Goal: Task Accomplishment & Management: Complete application form

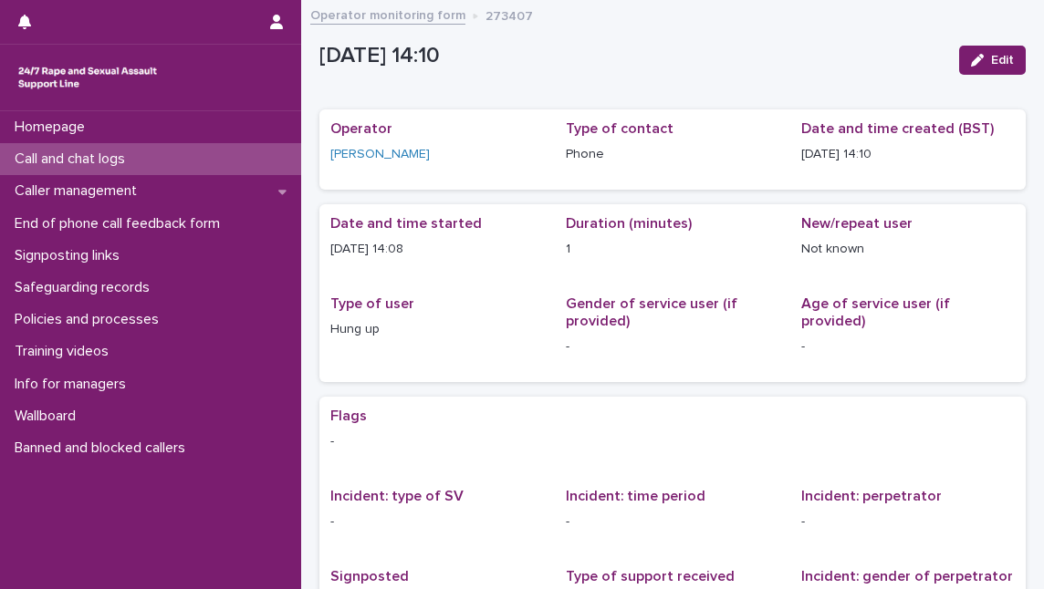
click at [182, 156] on div "Call and chat logs" at bounding box center [150, 159] width 301 height 32
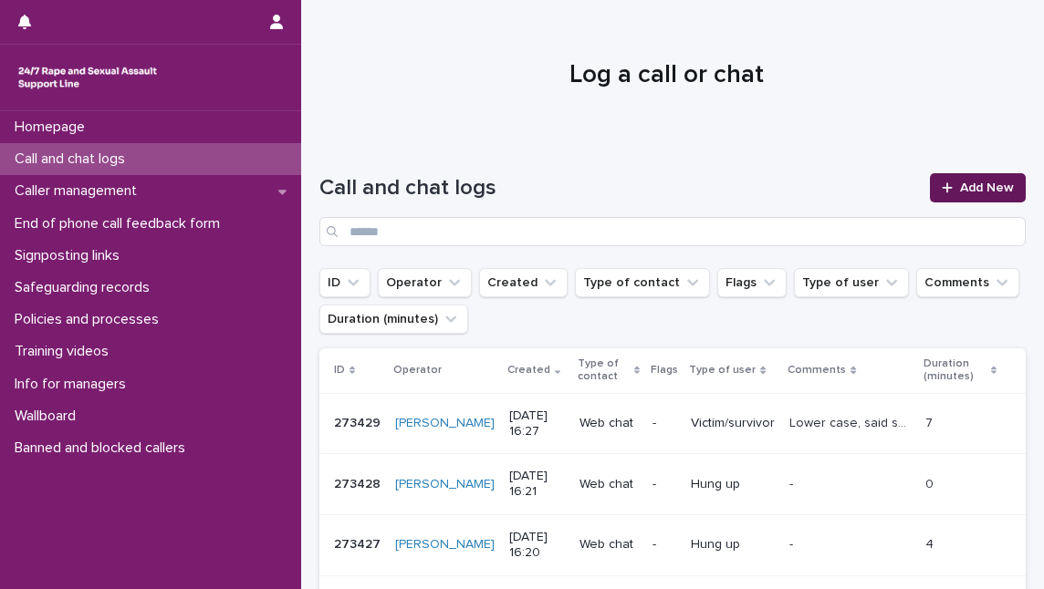
click at [973, 188] on span "Add New" at bounding box center [987, 188] width 54 height 13
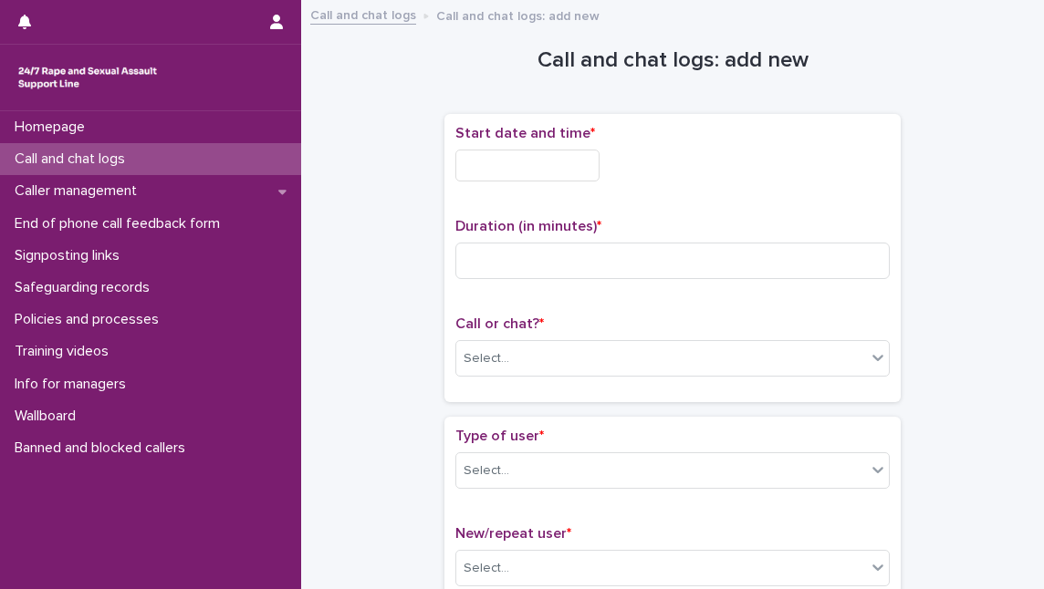
click at [458, 159] on input "text" at bounding box center [527, 166] width 144 height 32
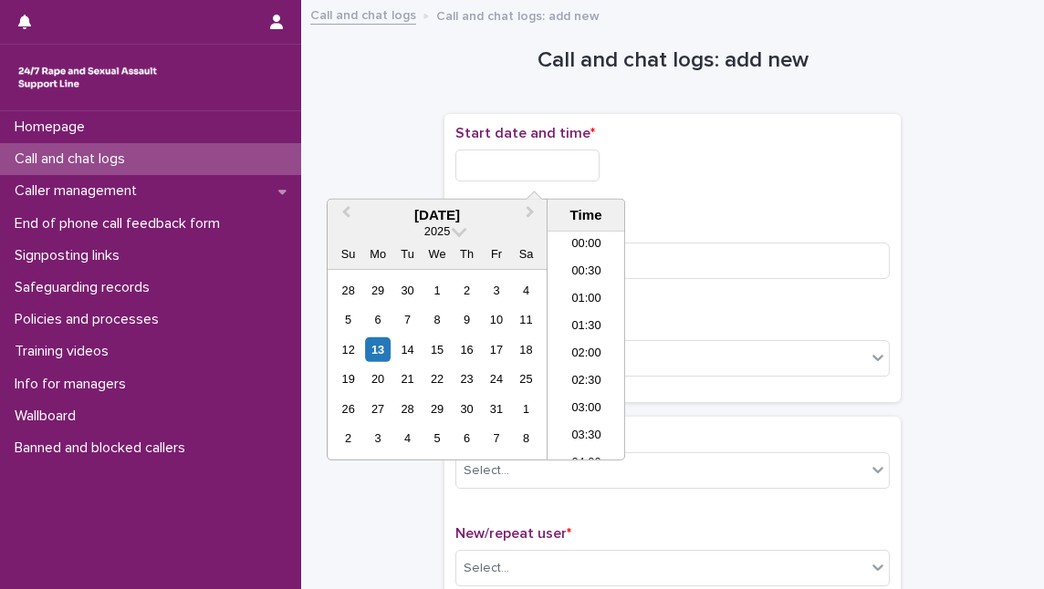
scroll to position [803, 0]
click at [599, 235] on li "14:30" at bounding box center [586, 236] width 78 height 27
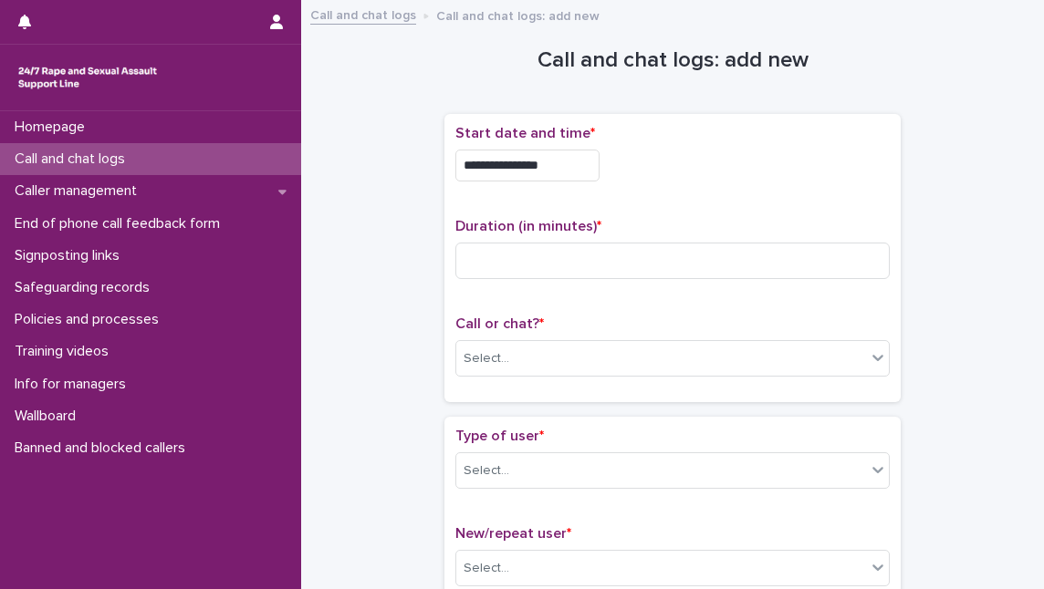
click at [572, 175] on input "**********" at bounding box center [527, 166] width 144 height 32
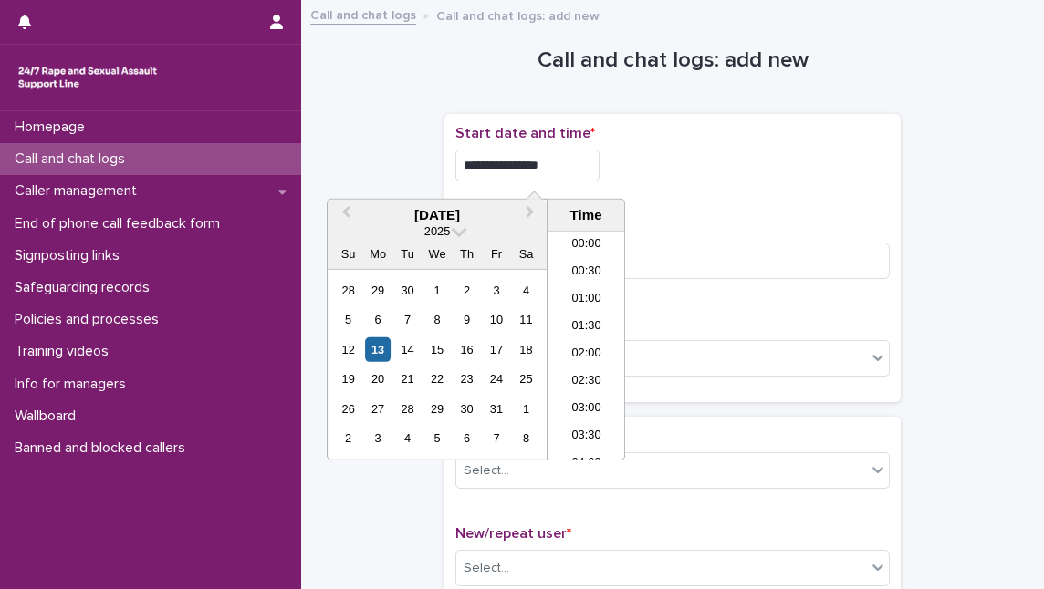
scroll to position [693, 0]
type input "**********"
click at [698, 184] on div "**********" at bounding box center [672, 160] width 434 height 71
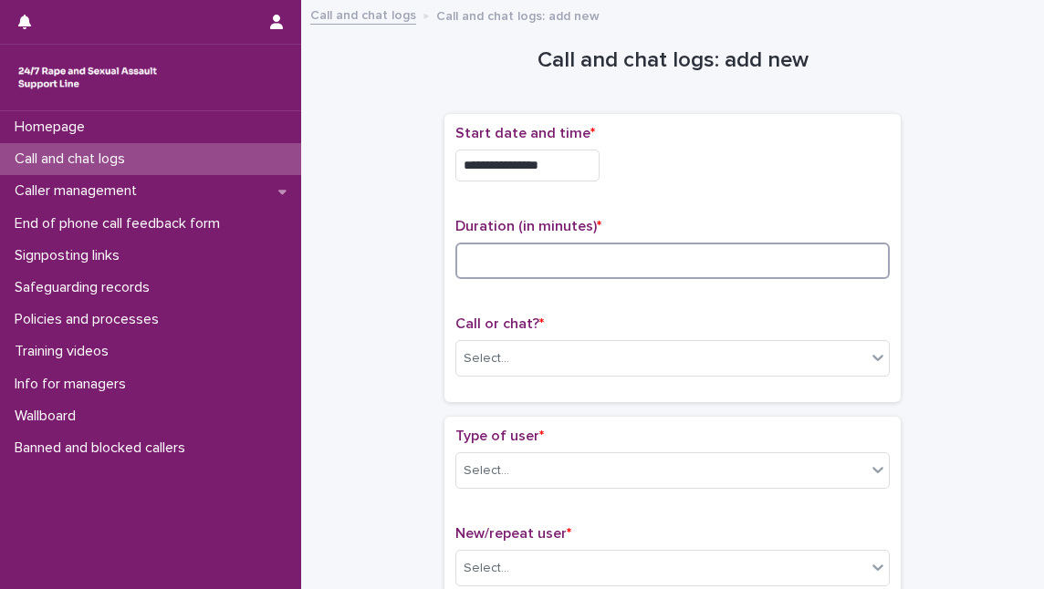
click at [505, 259] on input at bounding box center [672, 261] width 434 height 36
type input "**"
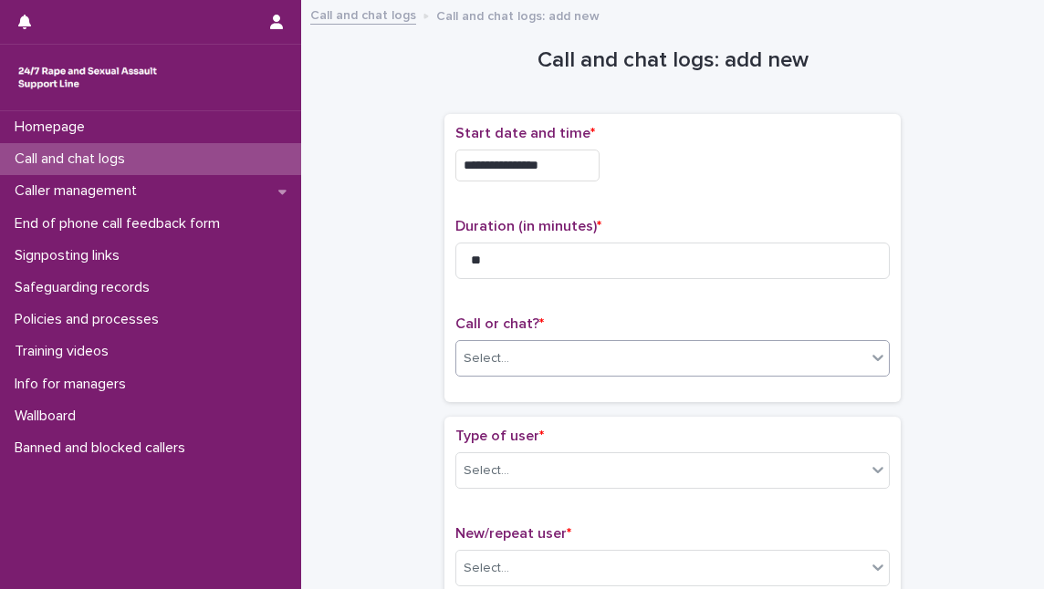
click at [498, 350] on div "Select..." at bounding box center [487, 358] width 46 height 19
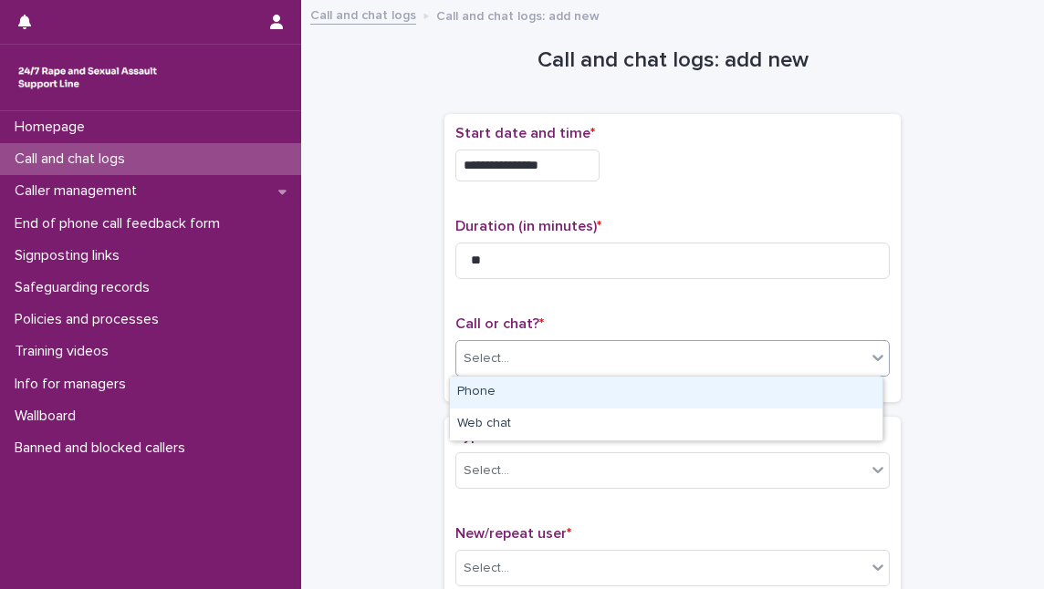
click at [509, 383] on div "Phone" at bounding box center [666, 393] width 433 height 32
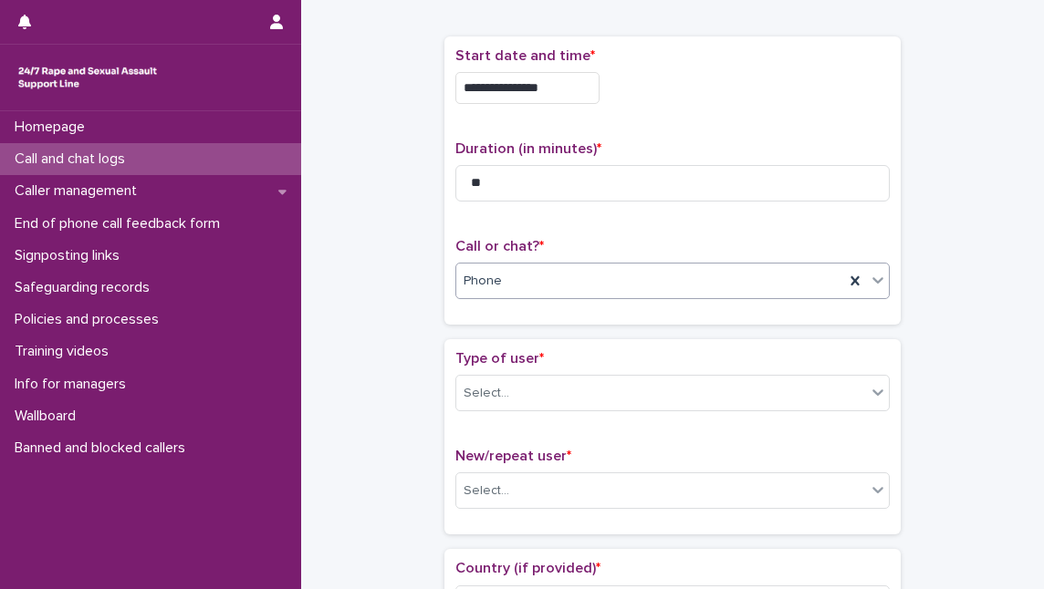
scroll to position [165, 0]
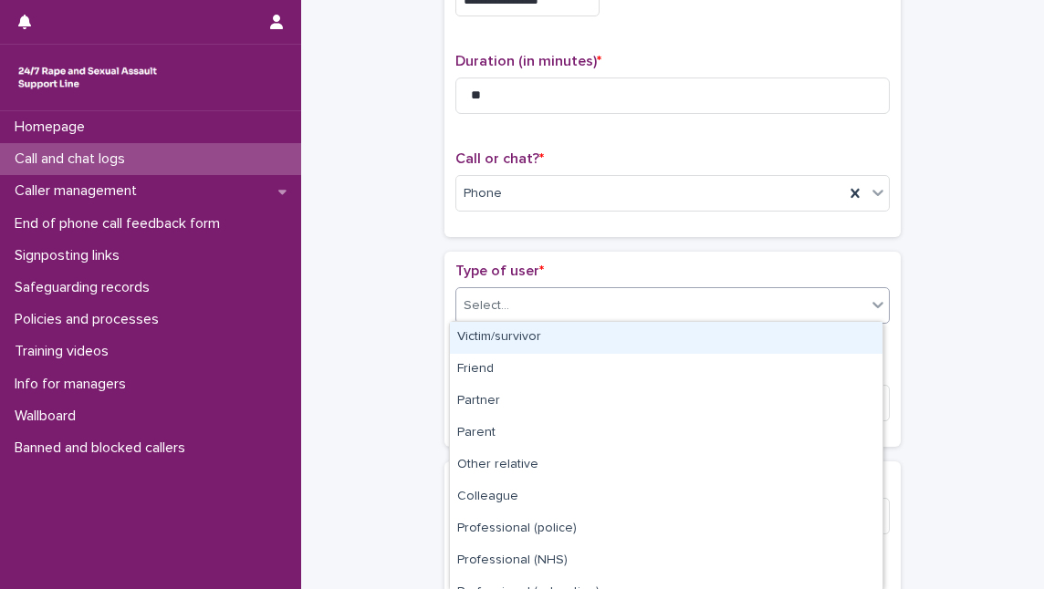
click at [546, 300] on div "Select..." at bounding box center [661, 306] width 410 height 30
click at [536, 343] on div "Victim/survivor" at bounding box center [666, 338] width 433 height 32
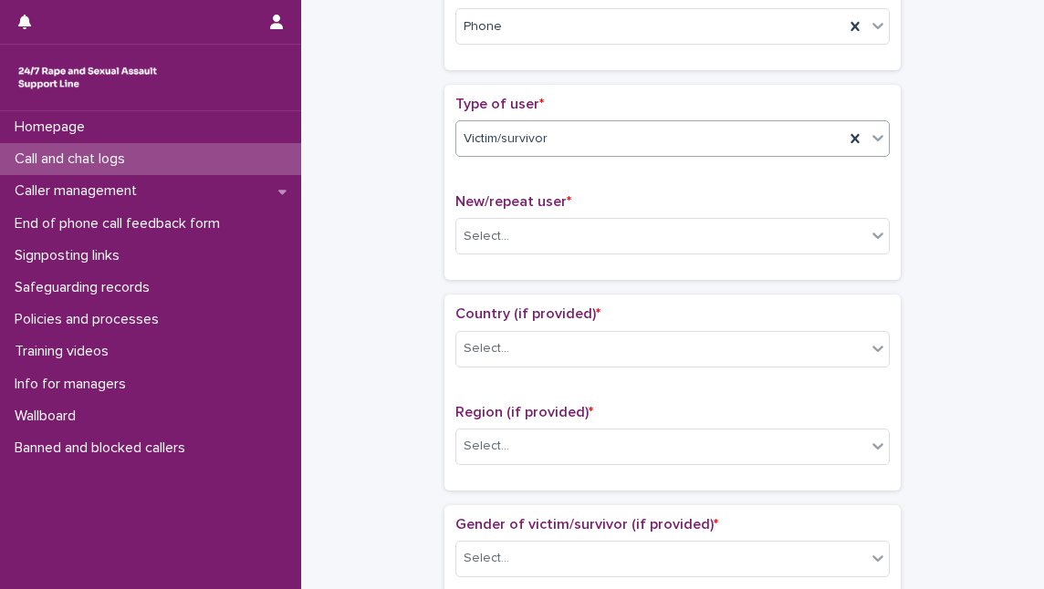
scroll to position [414, 0]
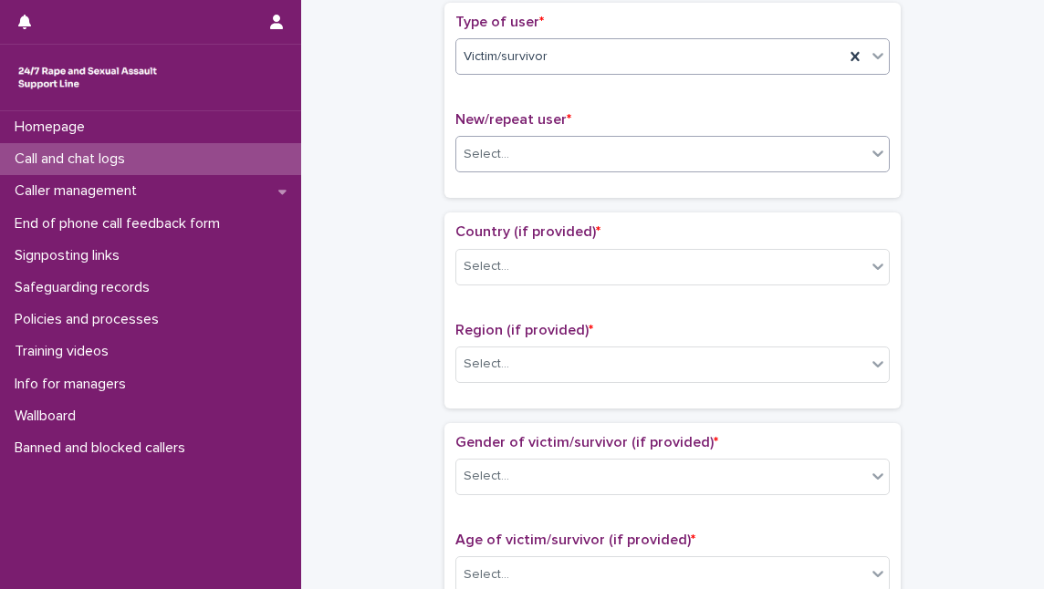
click at [578, 164] on div "Select..." at bounding box center [661, 155] width 410 height 30
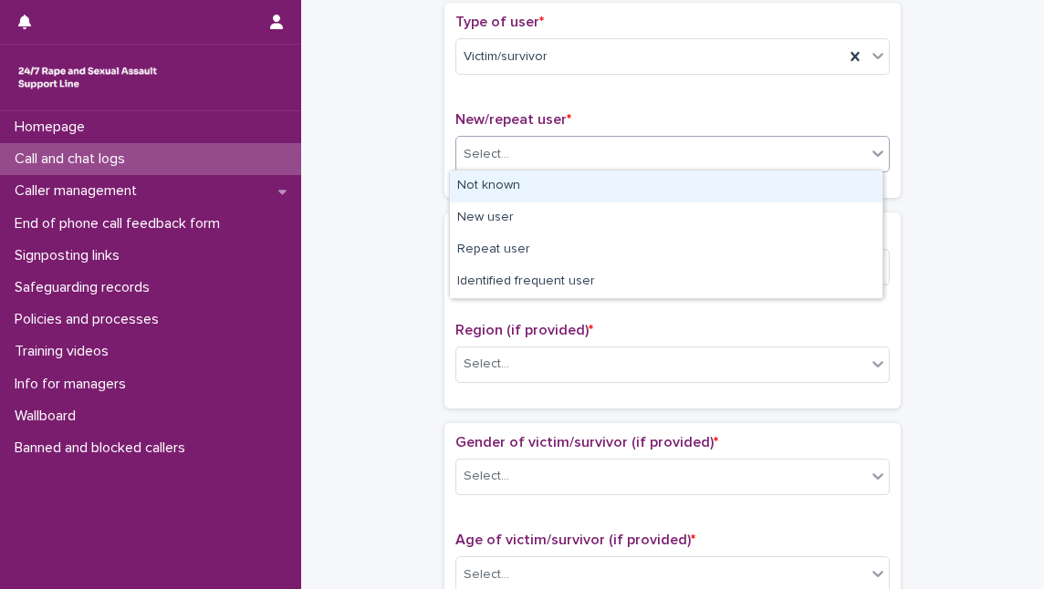
click at [569, 186] on div "Not known" at bounding box center [666, 187] width 433 height 32
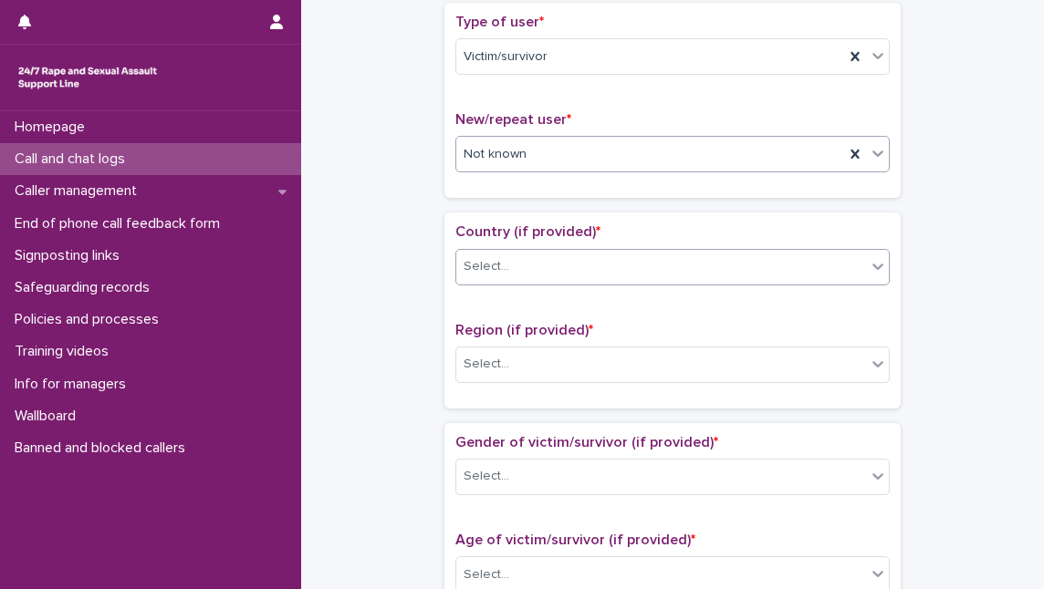
click at [548, 270] on div "Select..." at bounding box center [661, 267] width 410 height 30
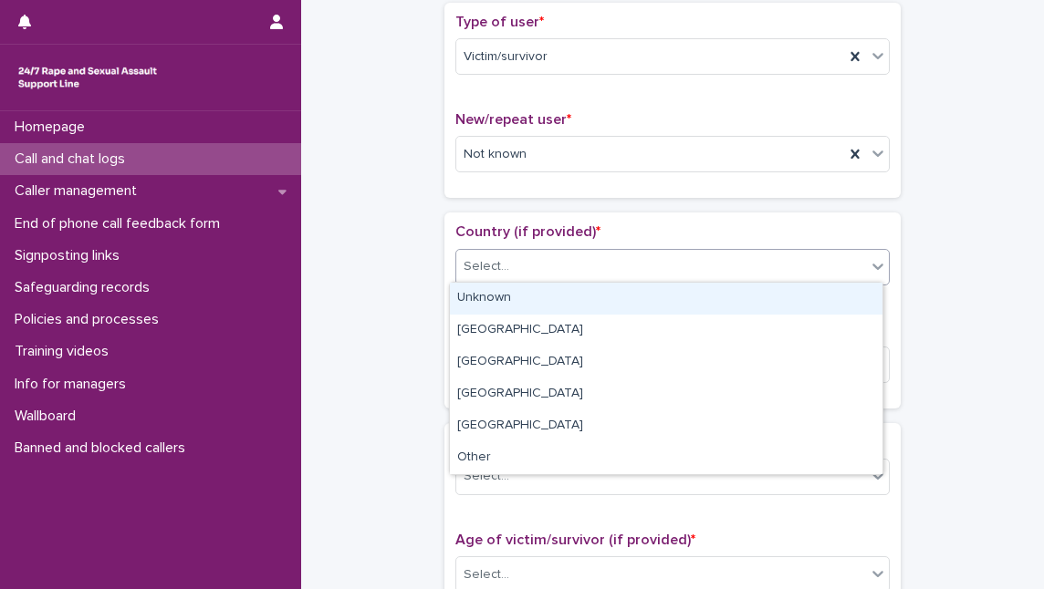
click at [540, 295] on div "Unknown" at bounding box center [666, 299] width 433 height 32
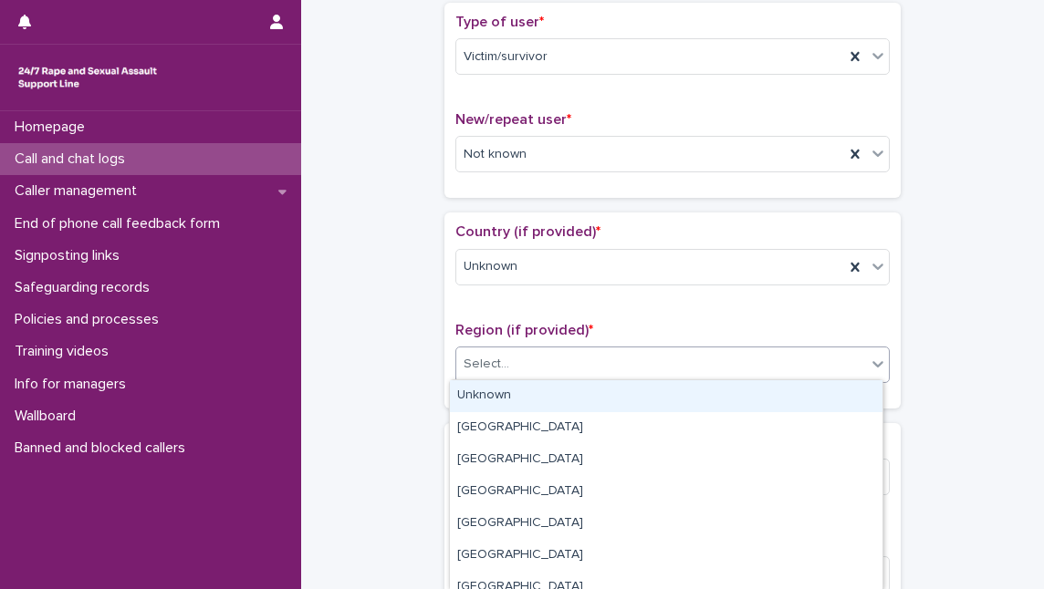
click at [540, 366] on div "Select..." at bounding box center [661, 364] width 410 height 30
click at [537, 392] on div "Unknown" at bounding box center [666, 396] width 433 height 32
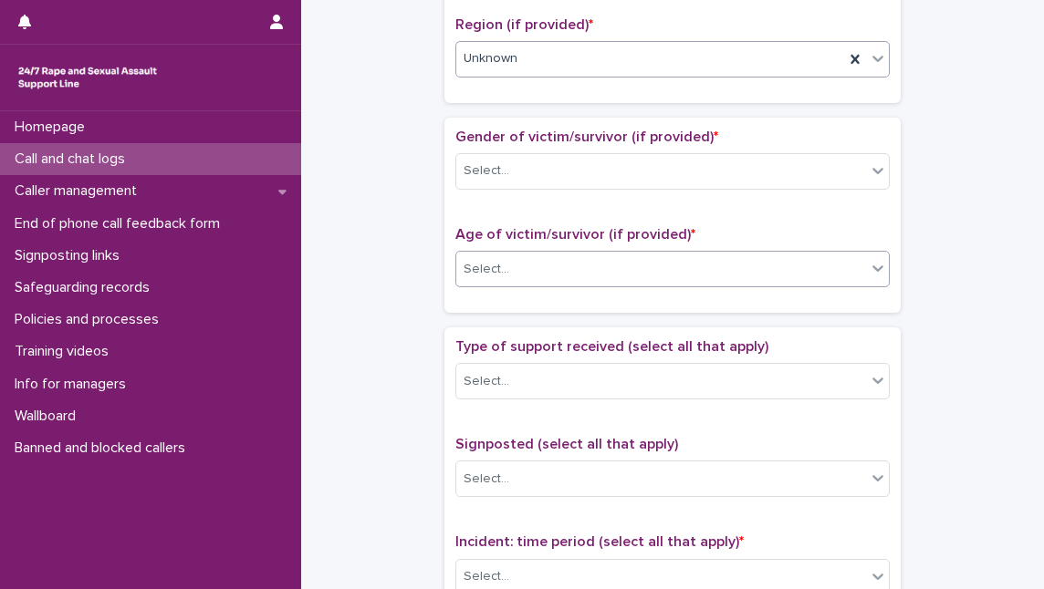
scroll to position [746, 0]
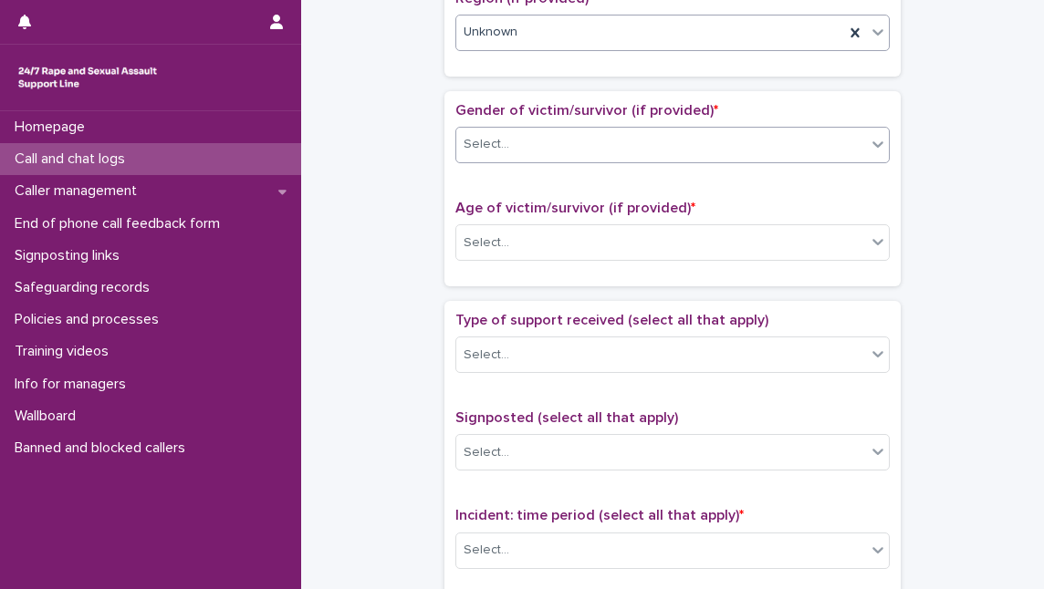
click at [577, 146] on div "Select..." at bounding box center [661, 145] width 410 height 30
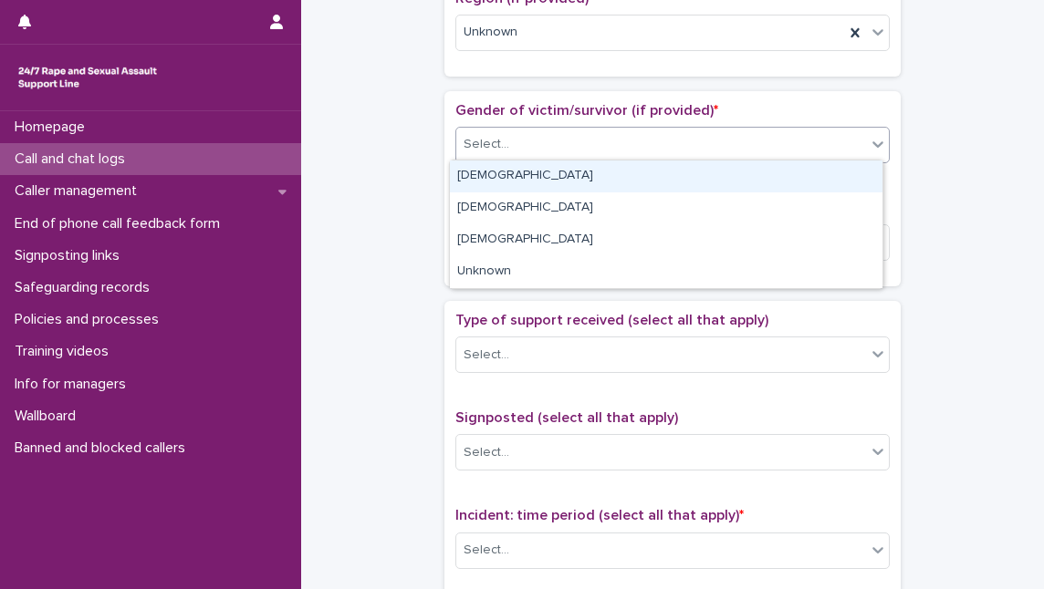
click at [569, 185] on div "[DEMOGRAPHIC_DATA]" at bounding box center [666, 177] width 433 height 32
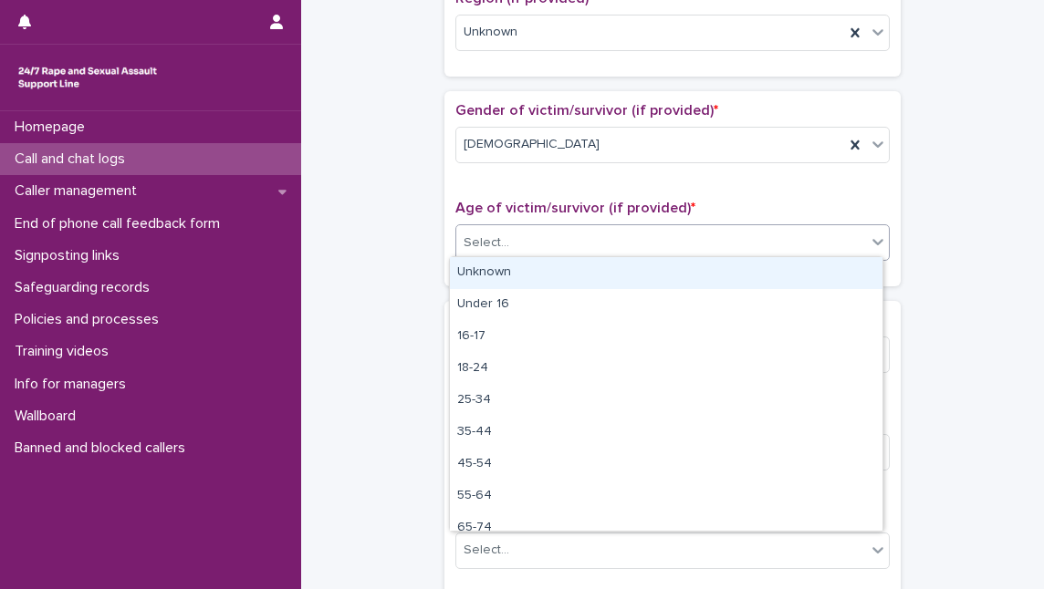
click at [569, 239] on div "Select..." at bounding box center [661, 243] width 410 height 30
click at [568, 282] on div "Unknown" at bounding box center [666, 273] width 433 height 32
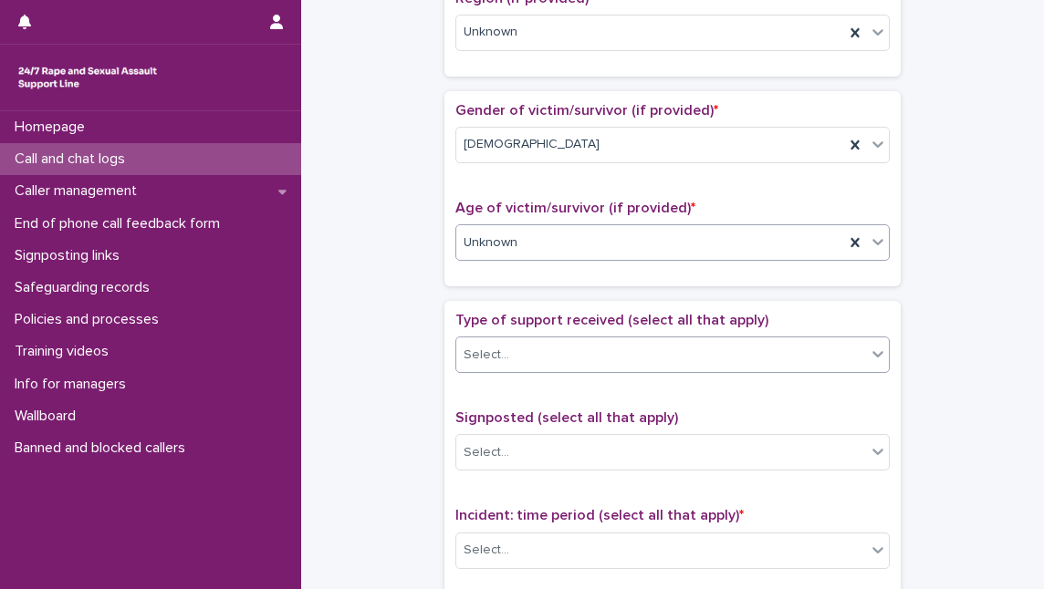
click at [568, 350] on div "Select..." at bounding box center [661, 355] width 410 height 30
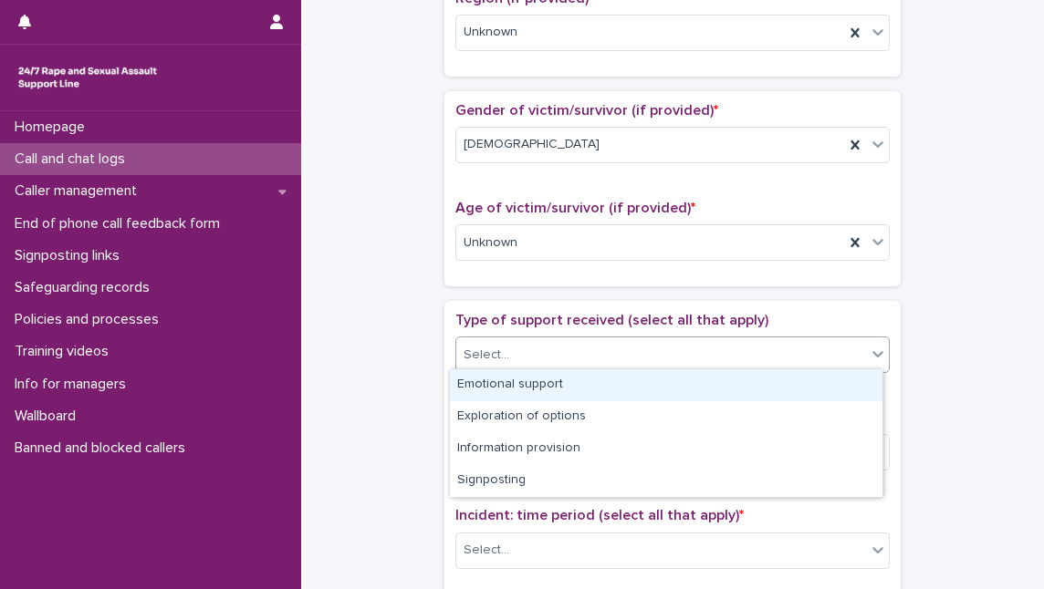
click at [567, 380] on div "Emotional support" at bounding box center [666, 386] width 433 height 32
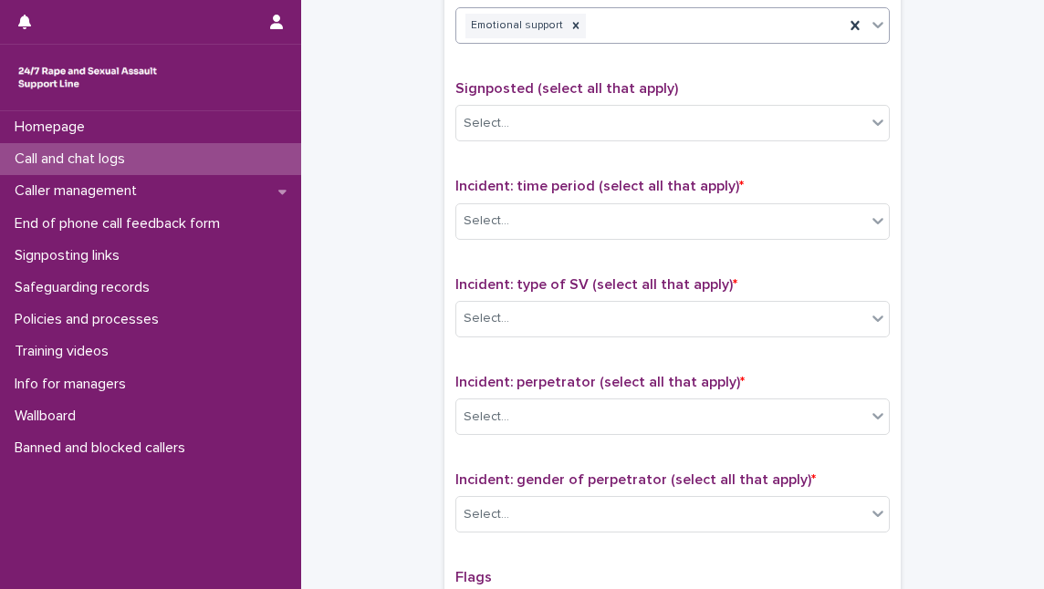
scroll to position [1078, 0]
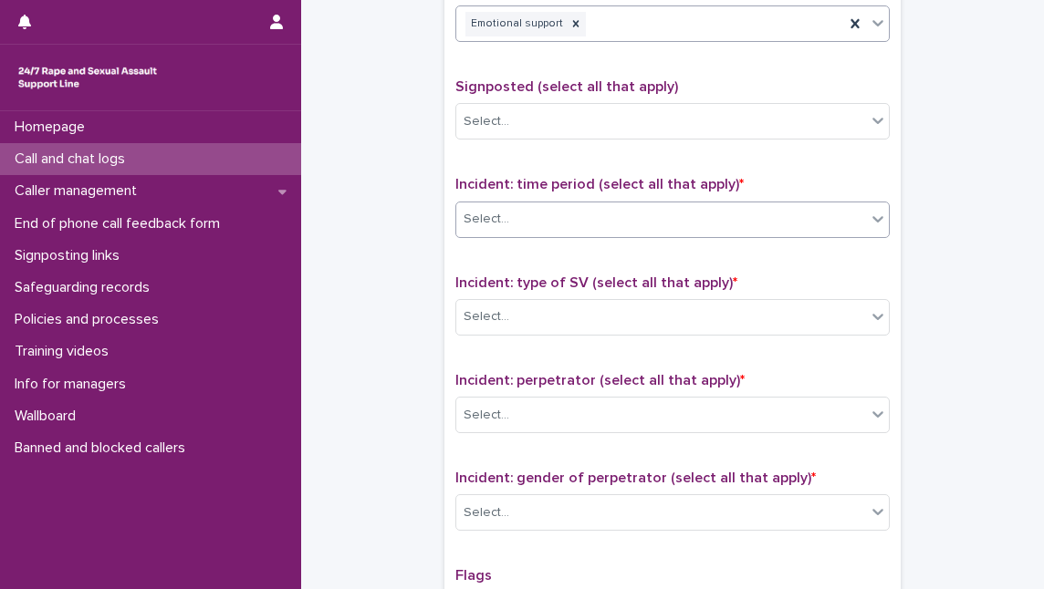
click at [592, 214] on div "Select..." at bounding box center [661, 219] width 410 height 30
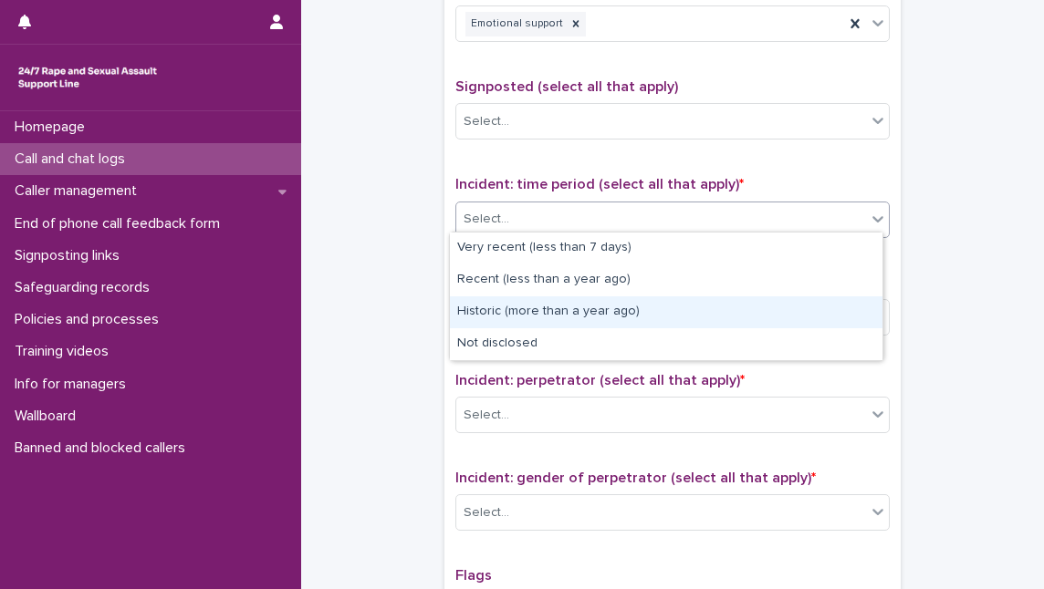
click at [588, 316] on div "Historic (more than a year ago)" at bounding box center [666, 313] width 433 height 32
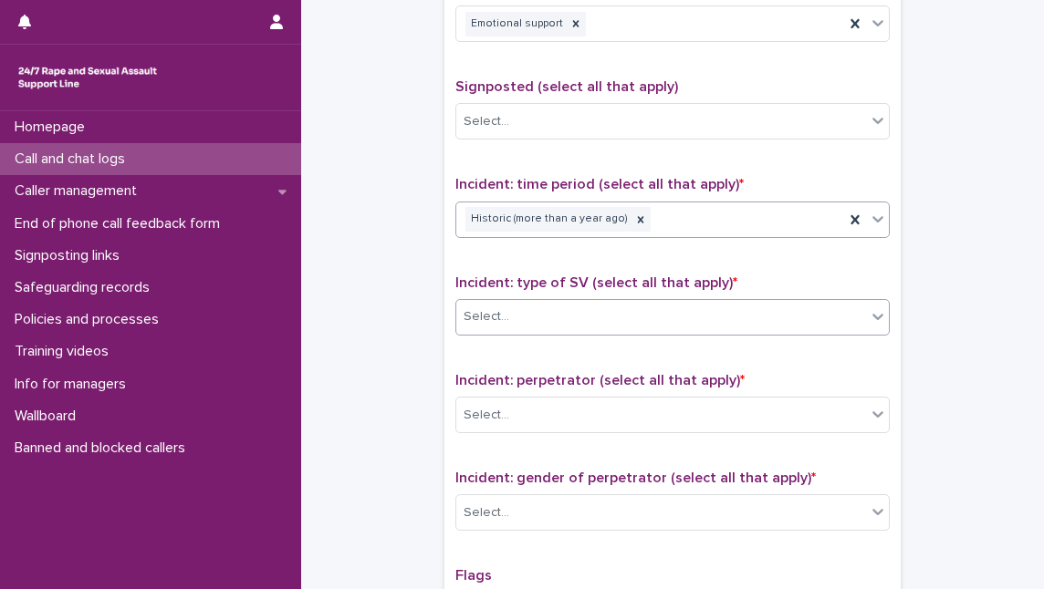
click at [591, 315] on div "Select..." at bounding box center [661, 317] width 410 height 30
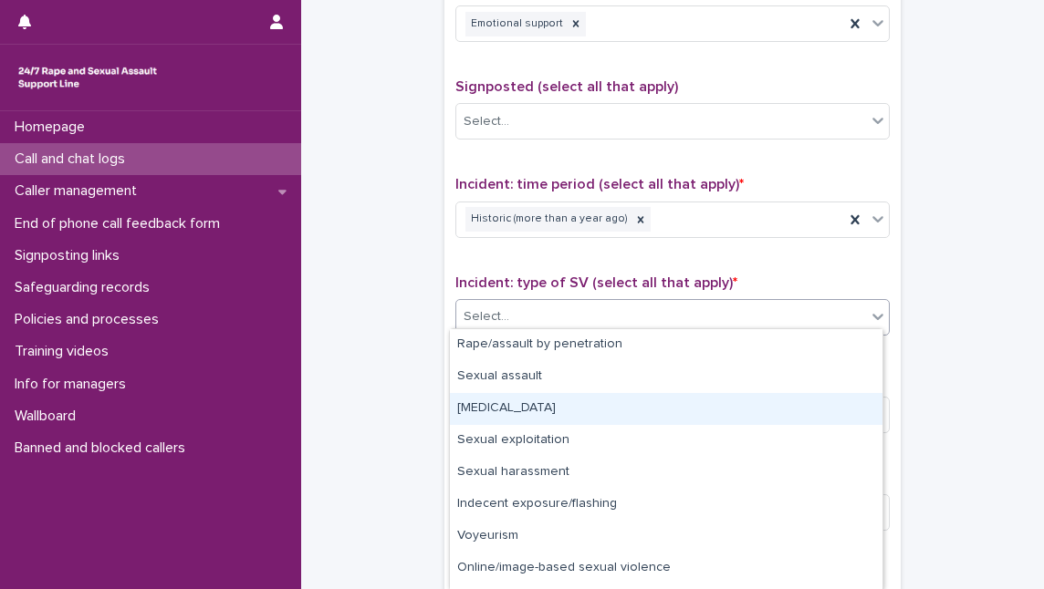
click at [589, 403] on div "[MEDICAL_DATA]" at bounding box center [666, 409] width 433 height 32
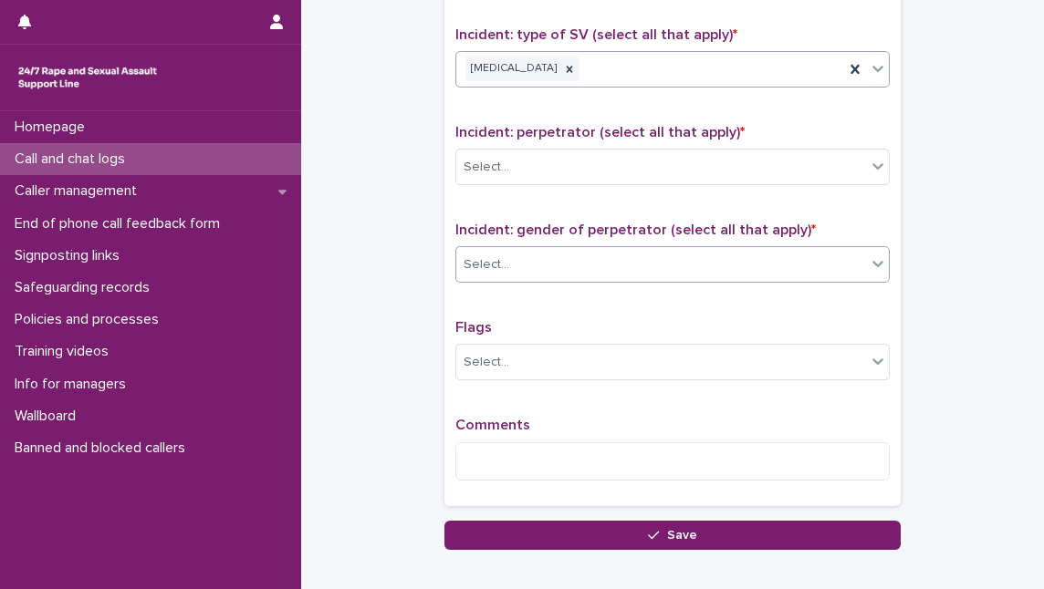
scroll to position [1327, 0]
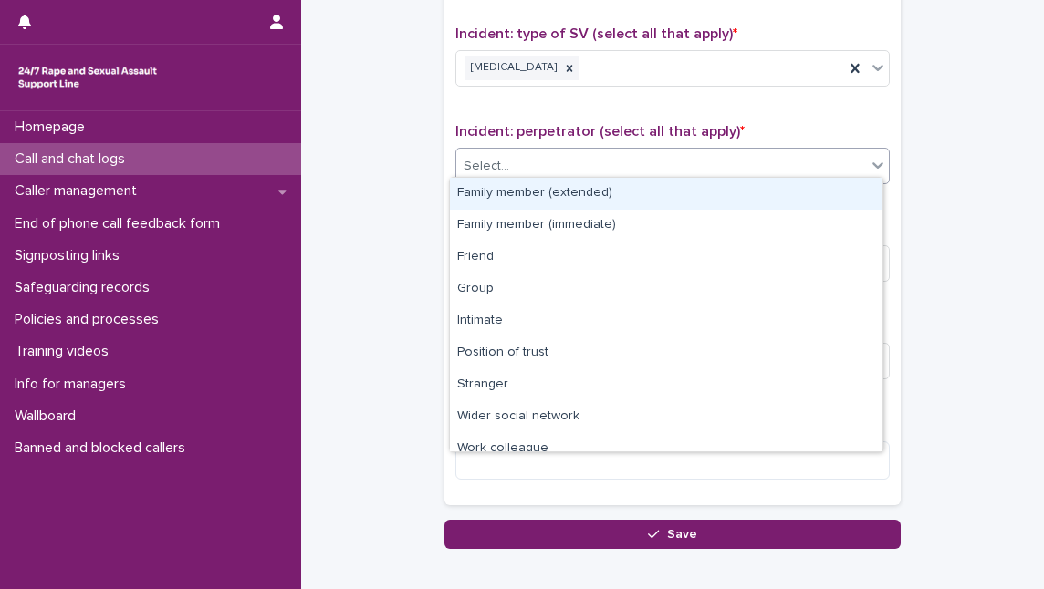
click at [599, 159] on div "Select..." at bounding box center [661, 166] width 410 height 30
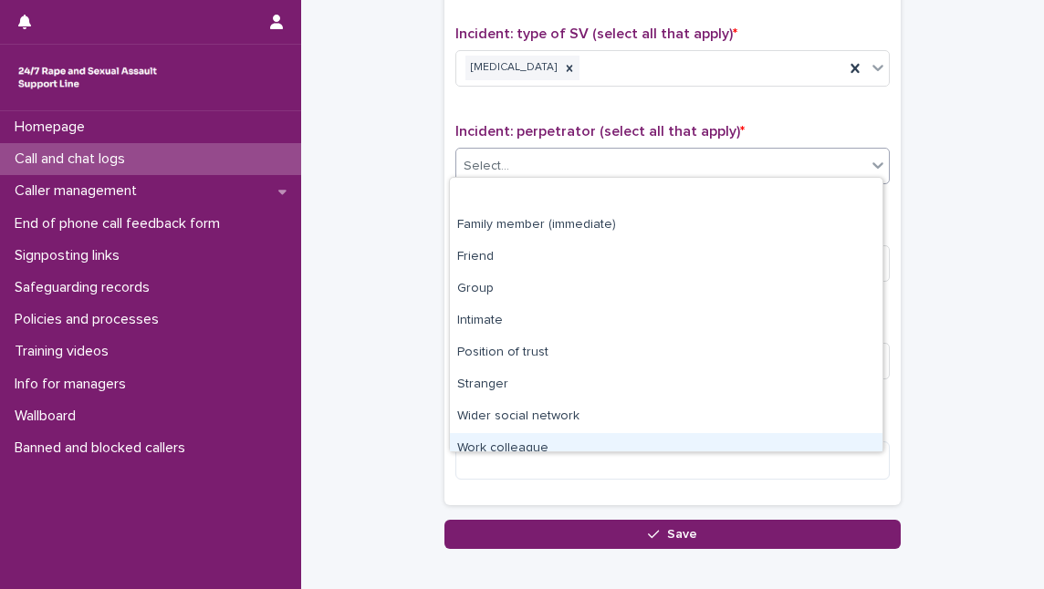
scroll to position [77, 0]
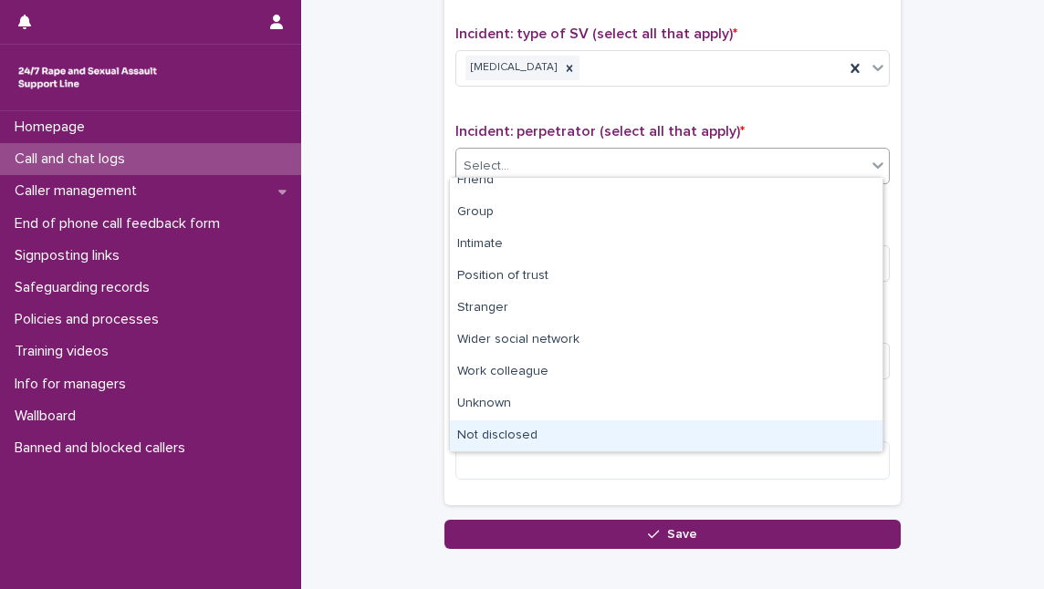
click at [589, 429] on div "Not disclosed" at bounding box center [666, 437] width 433 height 32
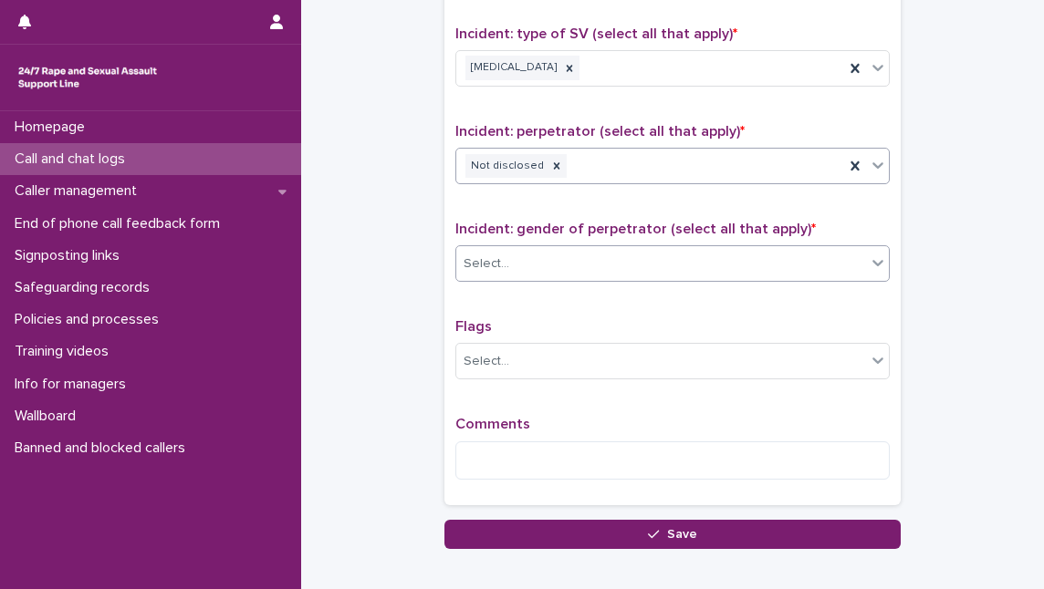
click at [610, 251] on div "Select..." at bounding box center [661, 264] width 410 height 30
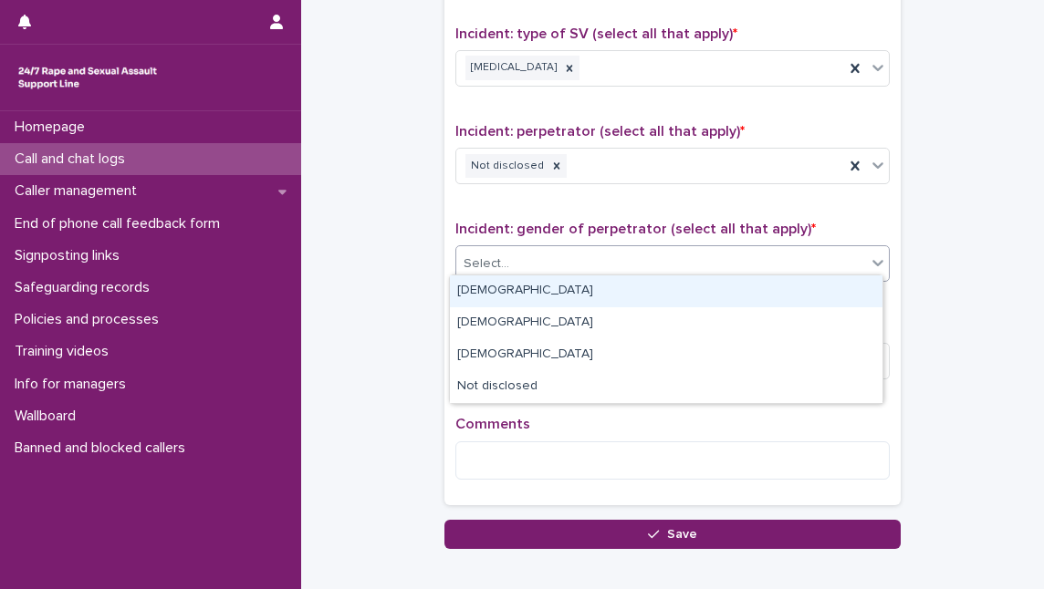
click at [598, 293] on div "[DEMOGRAPHIC_DATA]" at bounding box center [666, 292] width 433 height 32
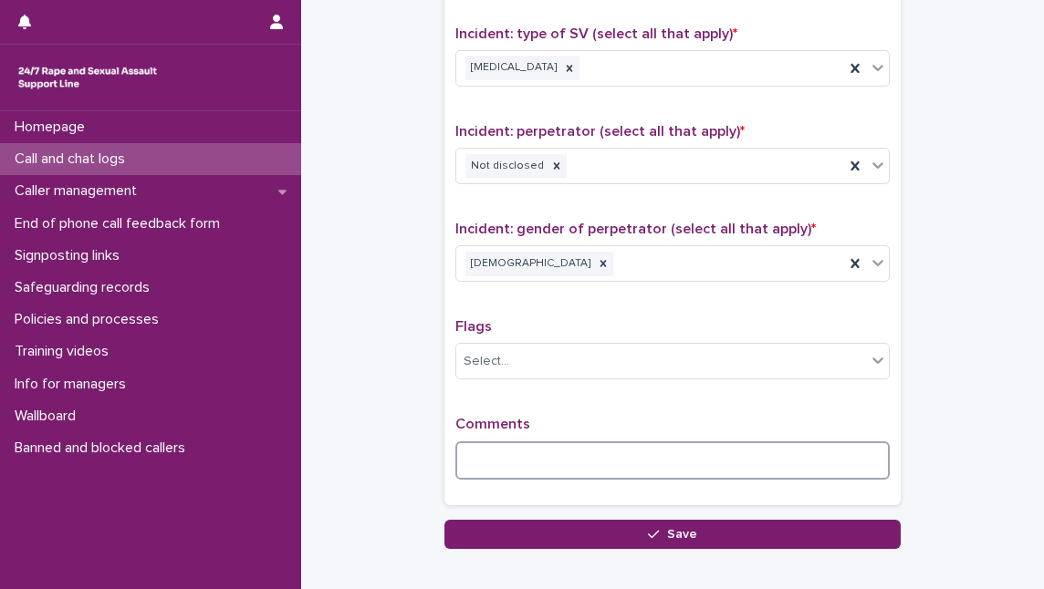
click at [485, 449] on textarea at bounding box center [672, 461] width 434 height 38
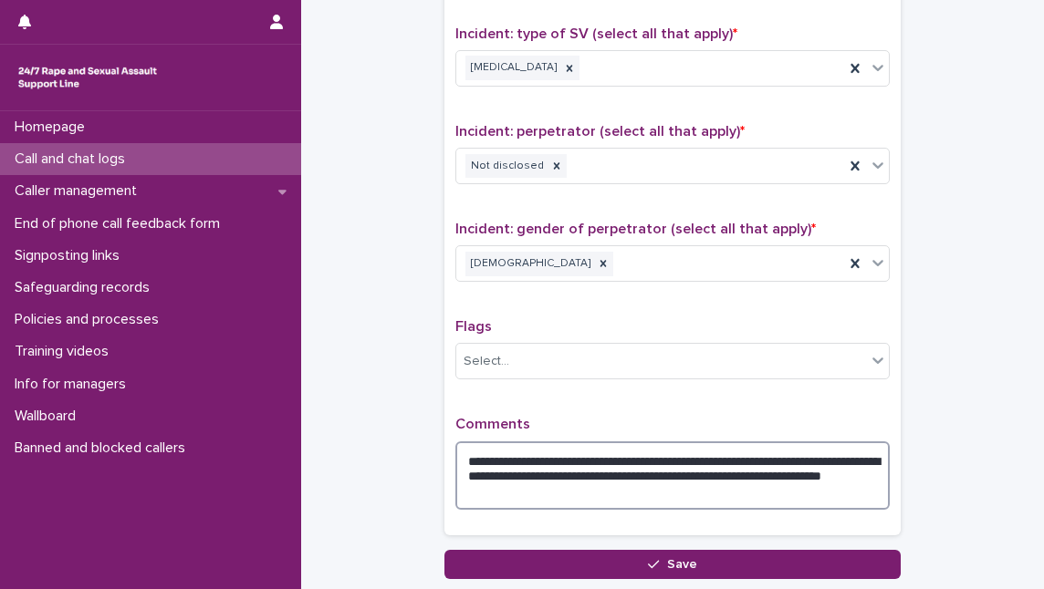
click at [552, 486] on textarea "**********" at bounding box center [672, 476] width 434 height 68
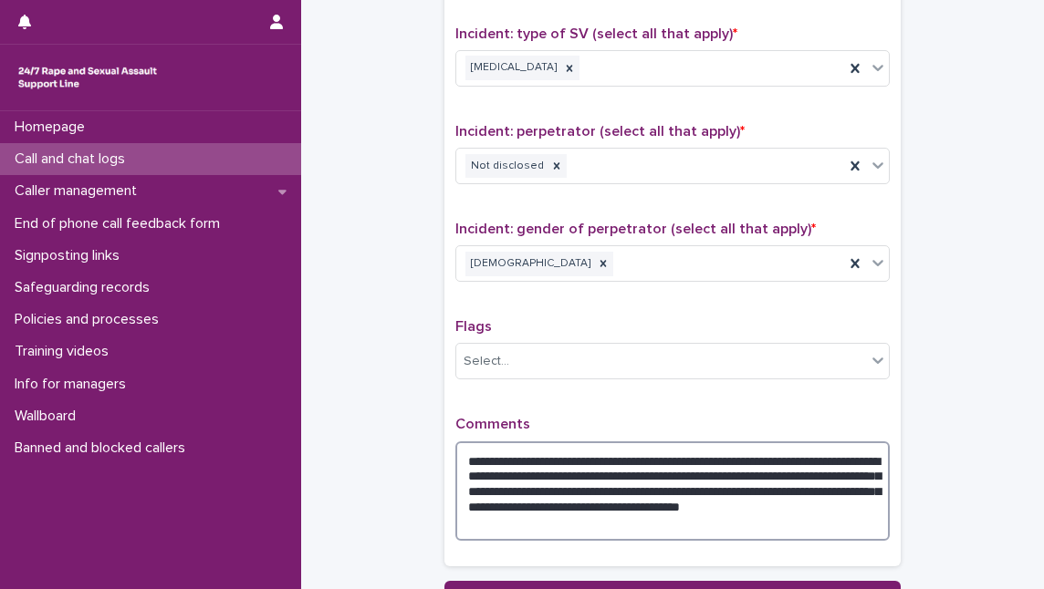
scroll to position [1483, 0]
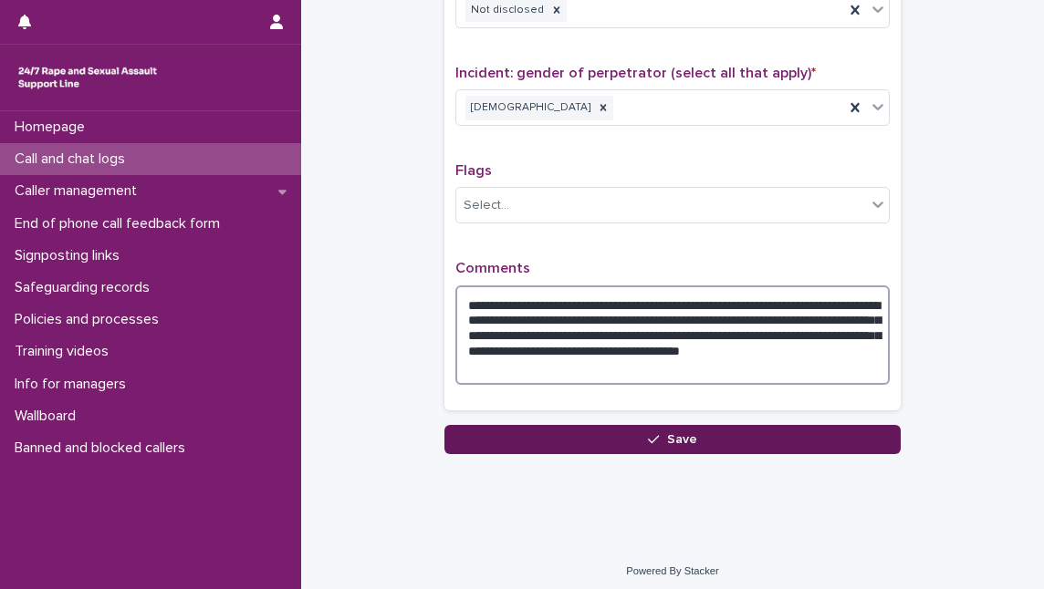
type textarea "**********"
click at [750, 427] on button "Save" at bounding box center [672, 439] width 456 height 29
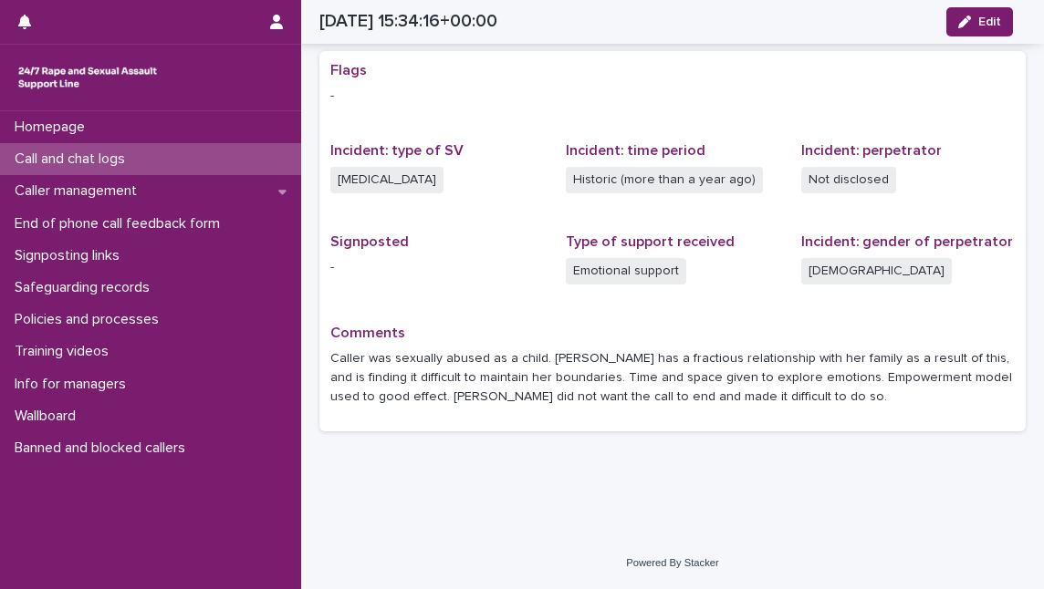
scroll to position [345, 0]
click at [204, 164] on div "Call and chat logs" at bounding box center [150, 159] width 301 height 32
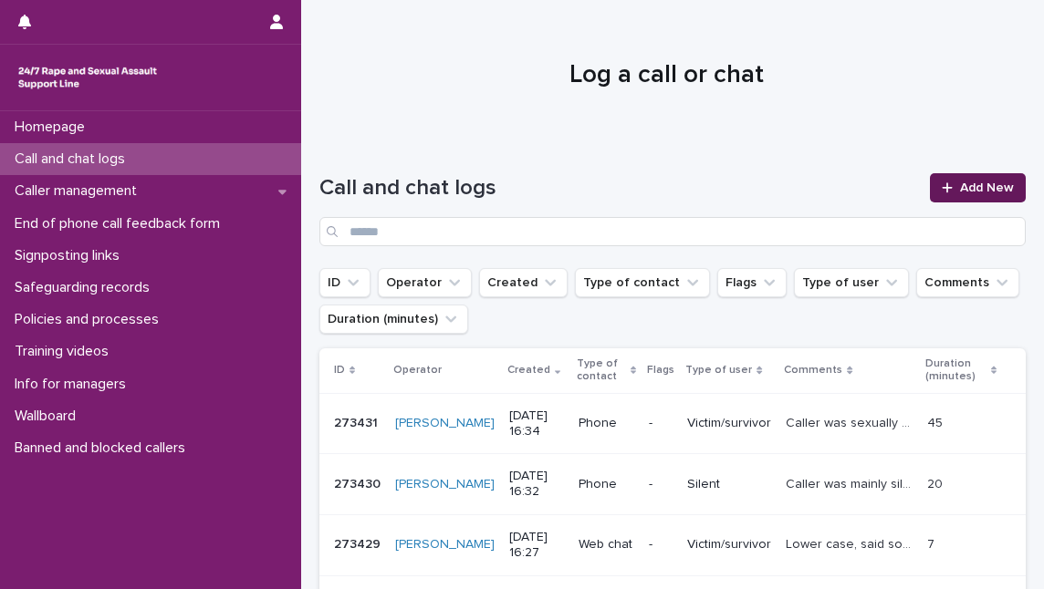
click at [964, 186] on span "Add New" at bounding box center [987, 188] width 54 height 13
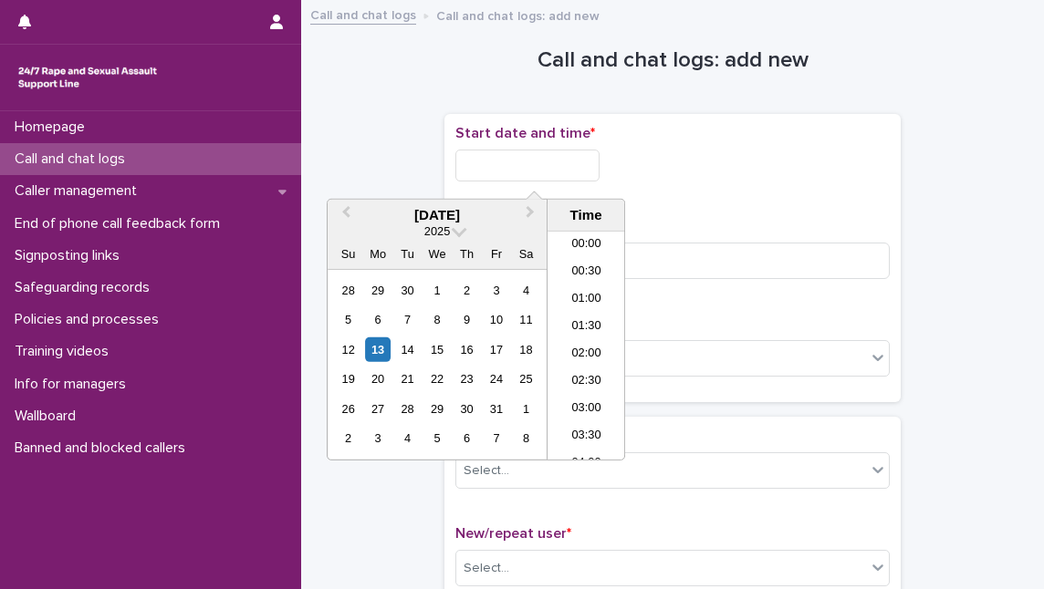
click at [599, 170] on input "text" at bounding box center [527, 166] width 144 height 32
click at [592, 309] on li "16:00" at bounding box center [586, 318] width 78 height 27
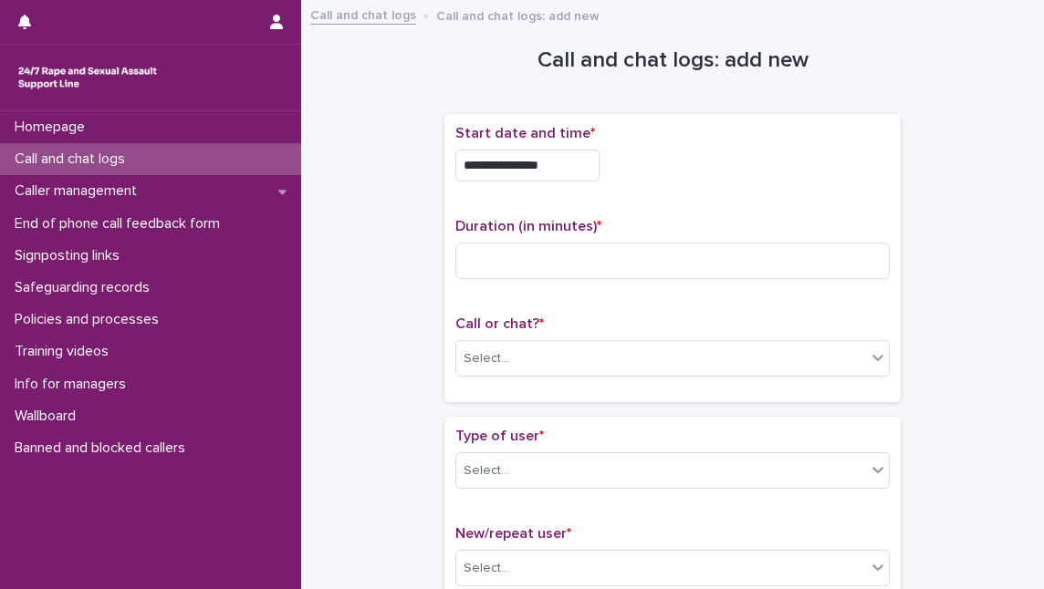
click at [578, 163] on input "**********" at bounding box center [527, 166] width 144 height 32
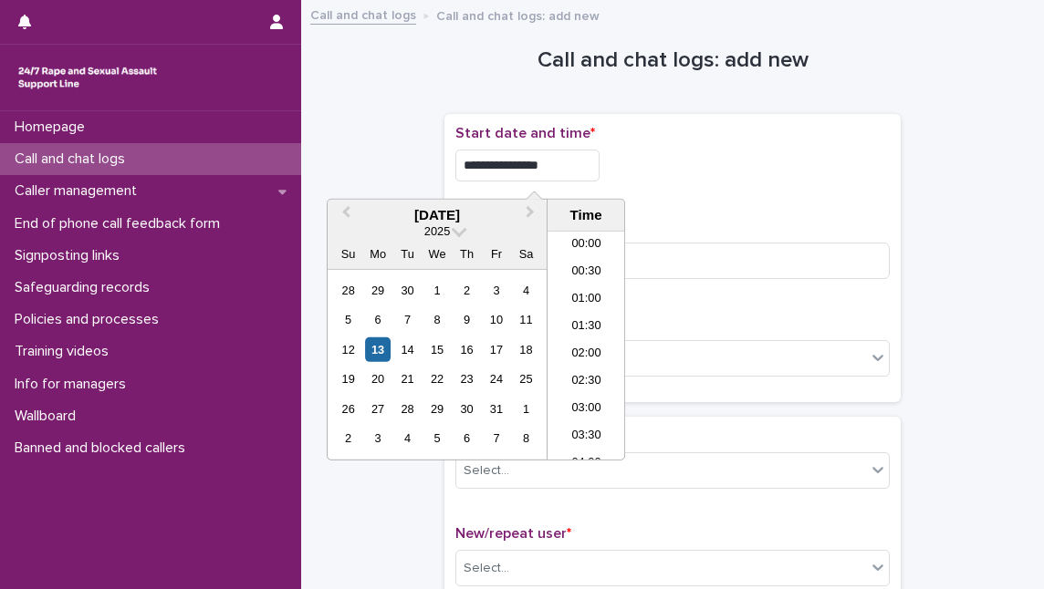
scroll to position [776, 0]
type input "**********"
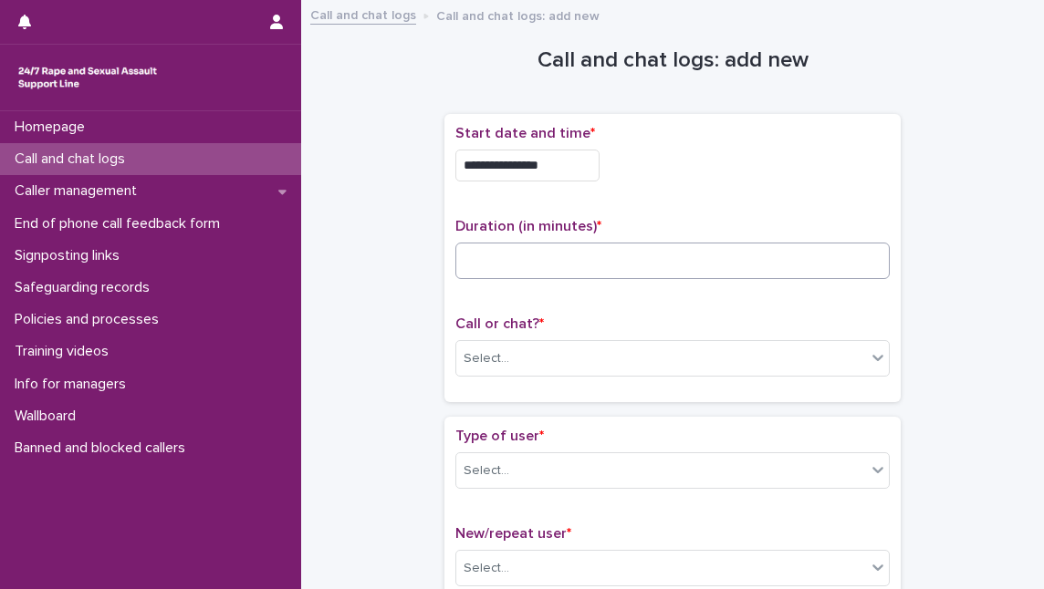
drag, startPoint x: 815, startPoint y: 186, endPoint x: 675, endPoint y: 246, distance: 152.0
click at [809, 193] on div "**********" at bounding box center [672, 160] width 434 height 71
click at [568, 264] on input at bounding box center [672, 261] width 434 height 36
type input "**"
click at [528, 361] on div "Select..." at bounding box center [661, 359] width 410 height 30
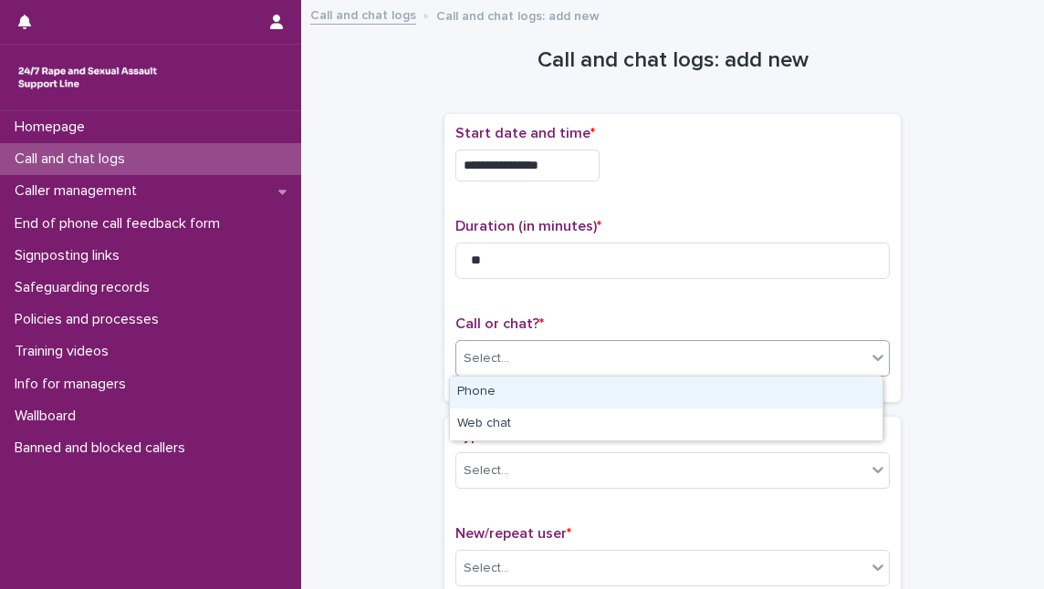
click at [526, 390] on div "Phone" at bounding box center [666, 393] width 433 height 32
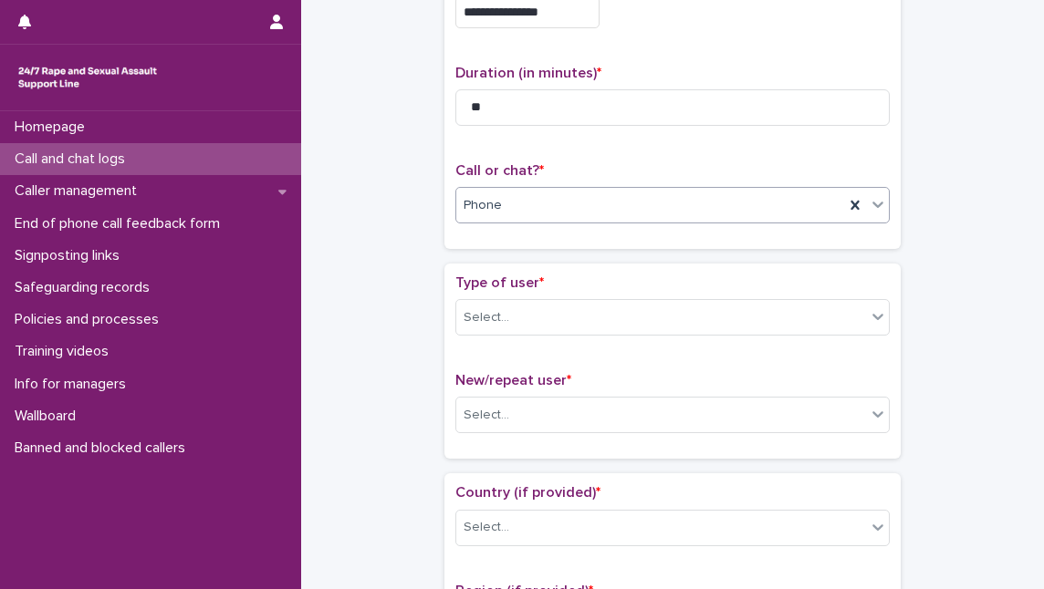
scroll to position [248, 0]
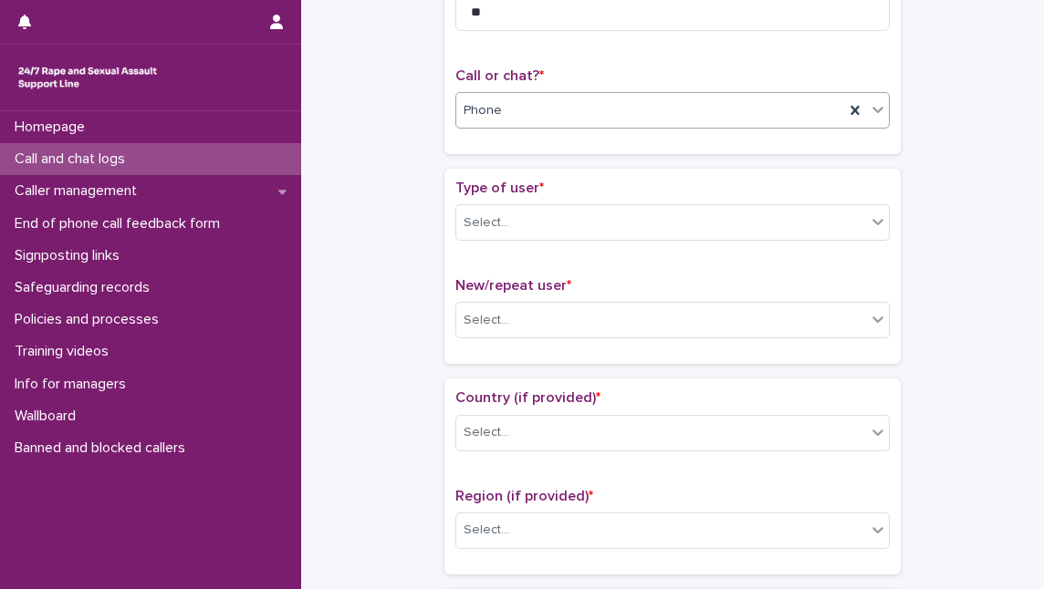
click at [612, 239] on div "Type of user * Select..." at bounding box center [672, 218] width 434 height 76
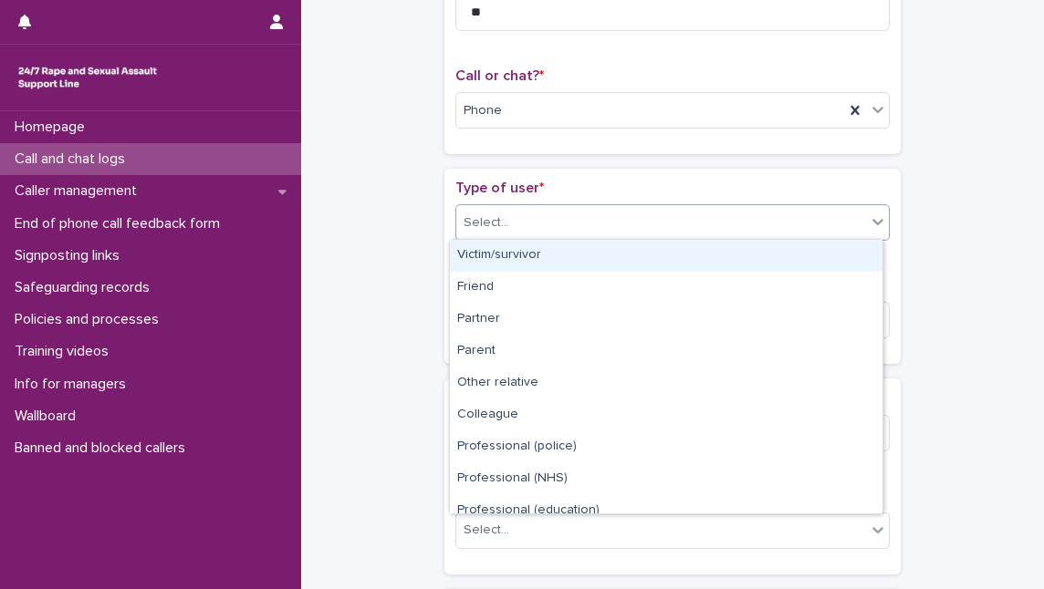
click at [620, 226] on div "Select..." at bounding box center [661, 223] width 410 height 30
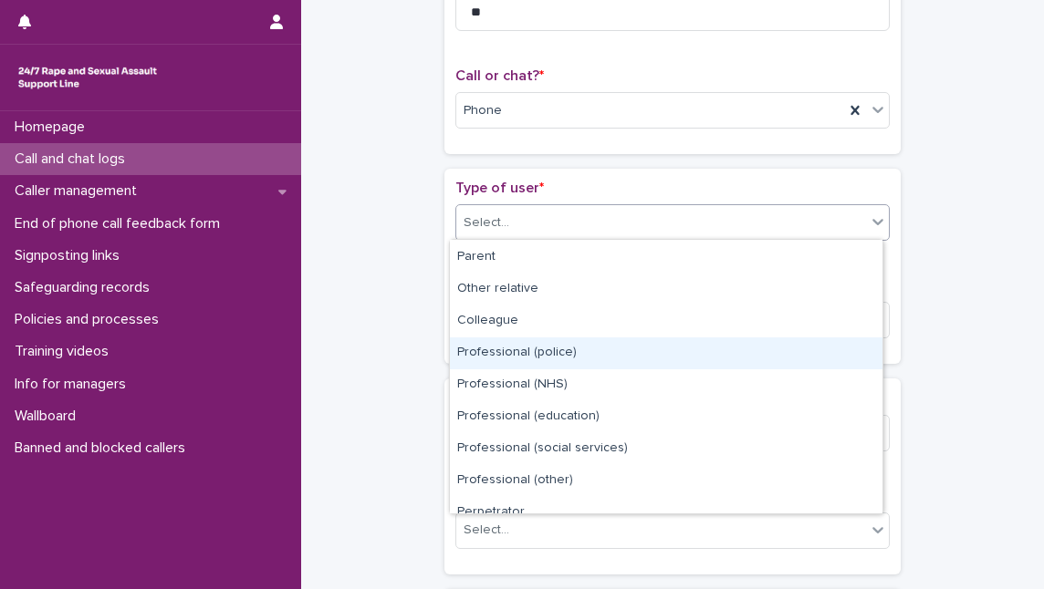
scroll to position [204, 0]
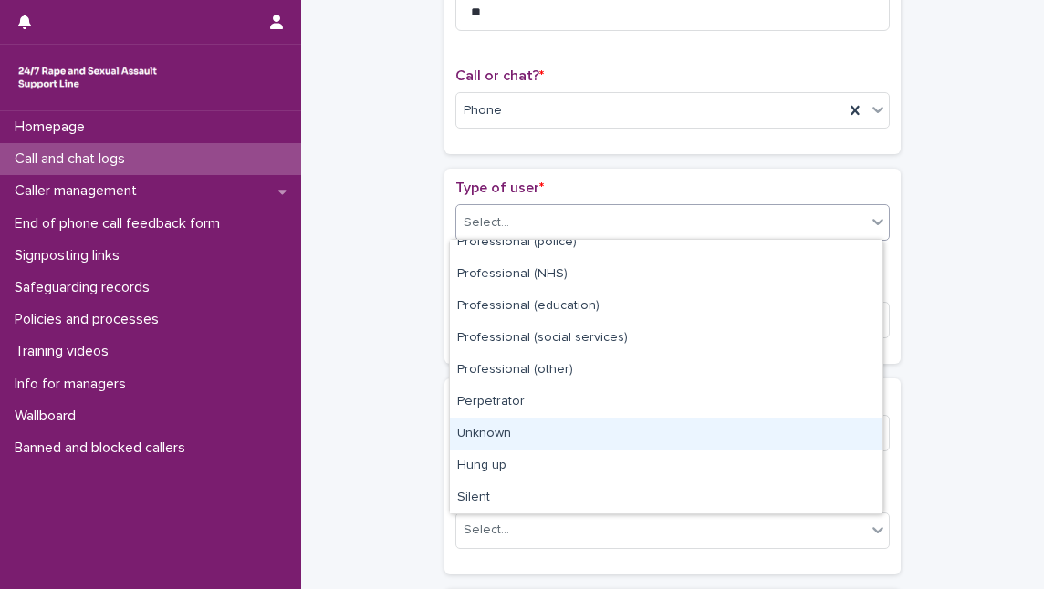
click at [616, 422] on div "Unknown" at bounding box center [666, 435] width 433 height 32
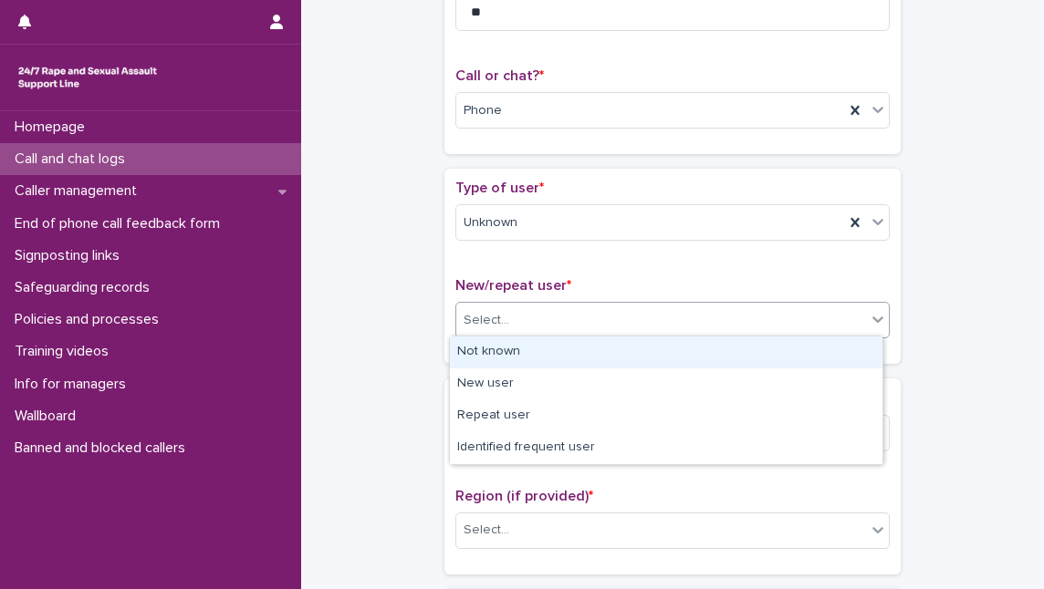
click at [602, 318] on div "Select..." at bounding box center [661, 321] width 410 height 30
click at [599, 341] on div "Not known" at bounding box center [666, 353] width 433 height 32
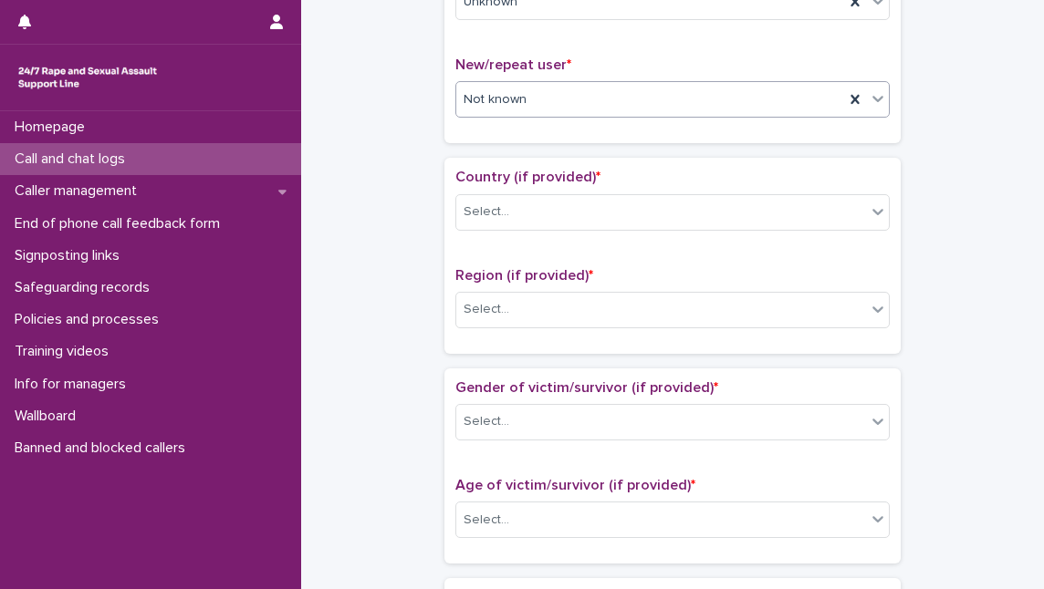
scroll to position [497, 0]
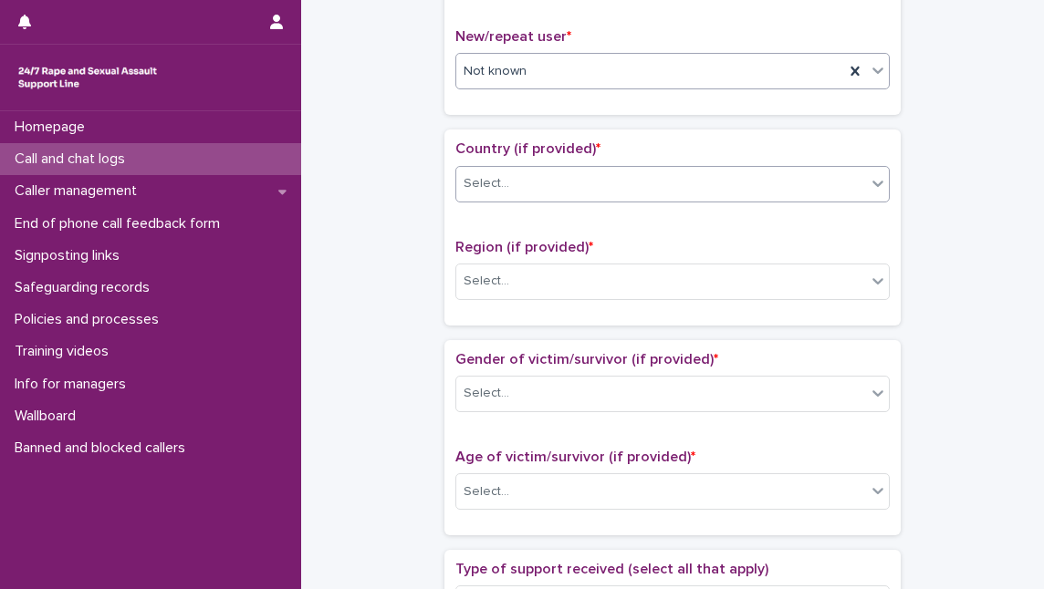
click at [632, 178] on div "Select..." at bounding box center [661, 184] width 410 height 30
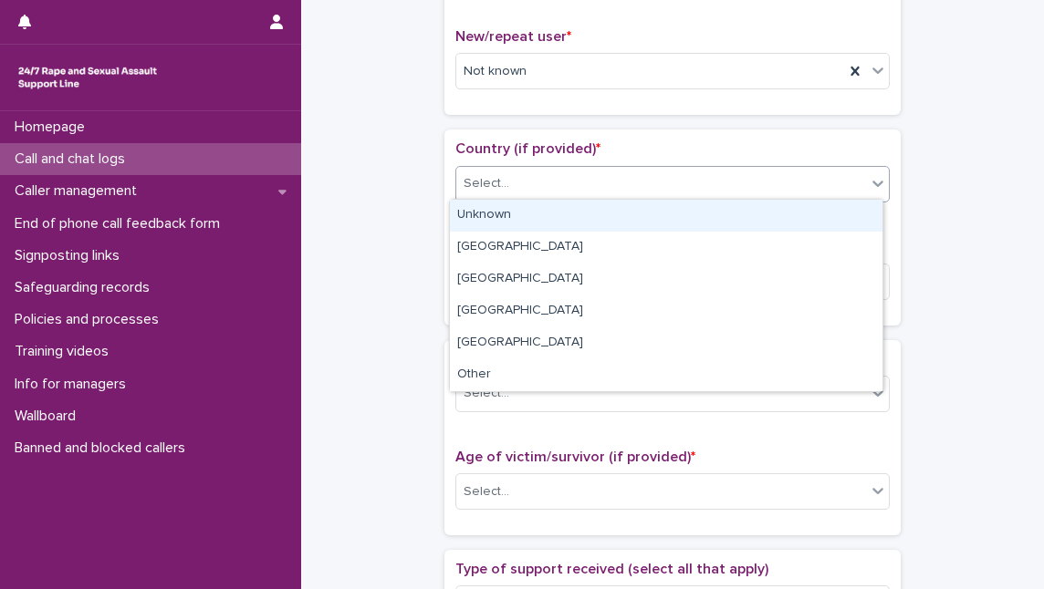
click at [619, 210] on div "Unknown" at bounding box center [666, 216] width 433 height 32
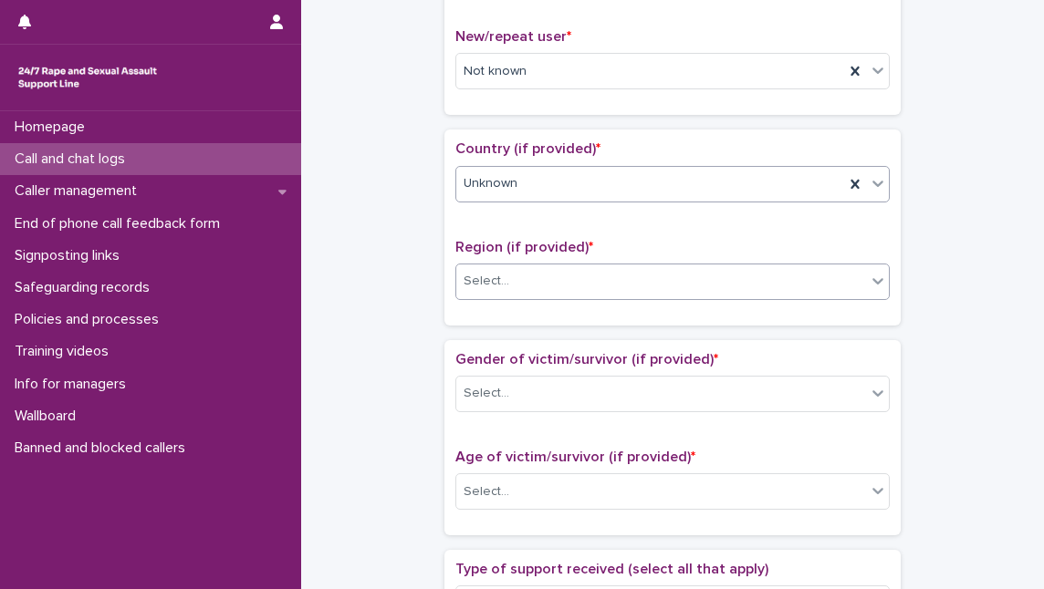
click at [609, 266] on div "Select..." at bounding box center [661, 281] width 410 height 30
click at [600, 395] on div "Select..." at bounding box center [661, 394] width 410 height 30
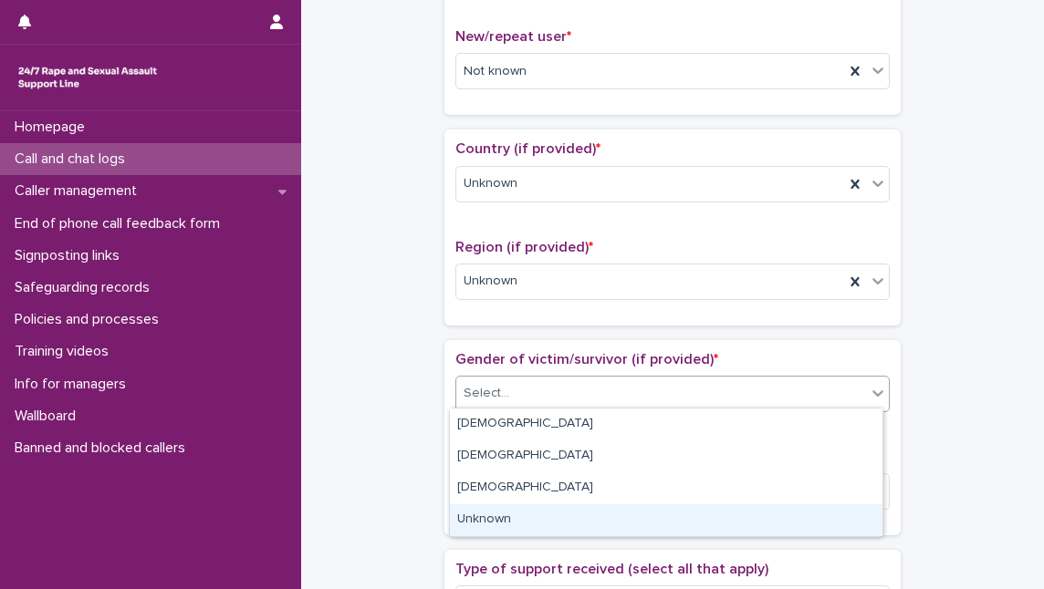
click at [596, 516] on div "Unknown" at bounding box center [666, 521] width 433 height 32
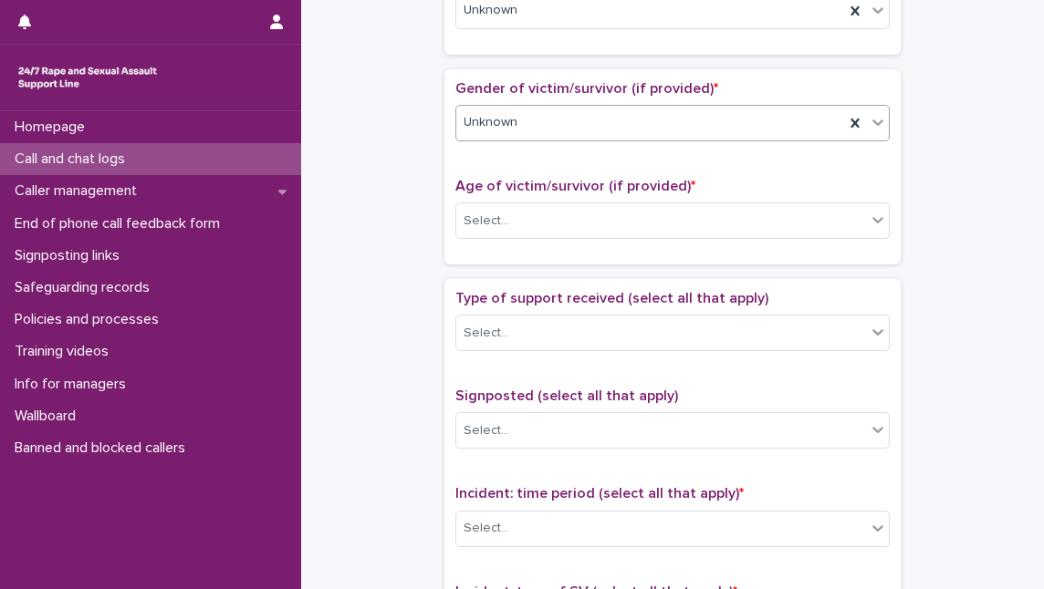
scroll to position [829, 0]
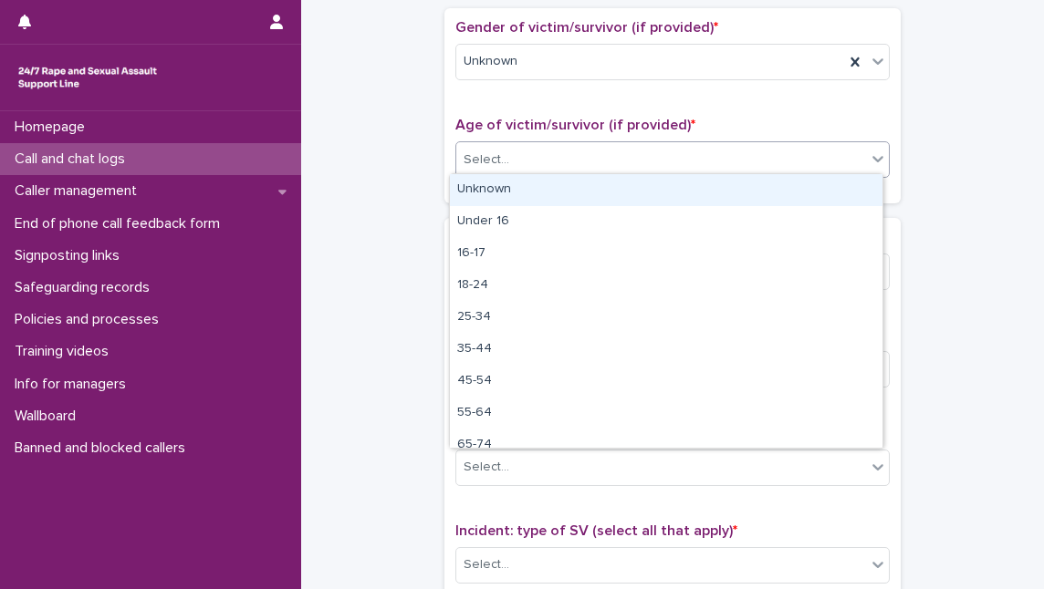
click at [554, 162] on div "Select..." at bounding box center [661, 160] width 410 height 30
click at [547, 197] on div "Unknown" at bounding box center [666, 190] width 433 height 32
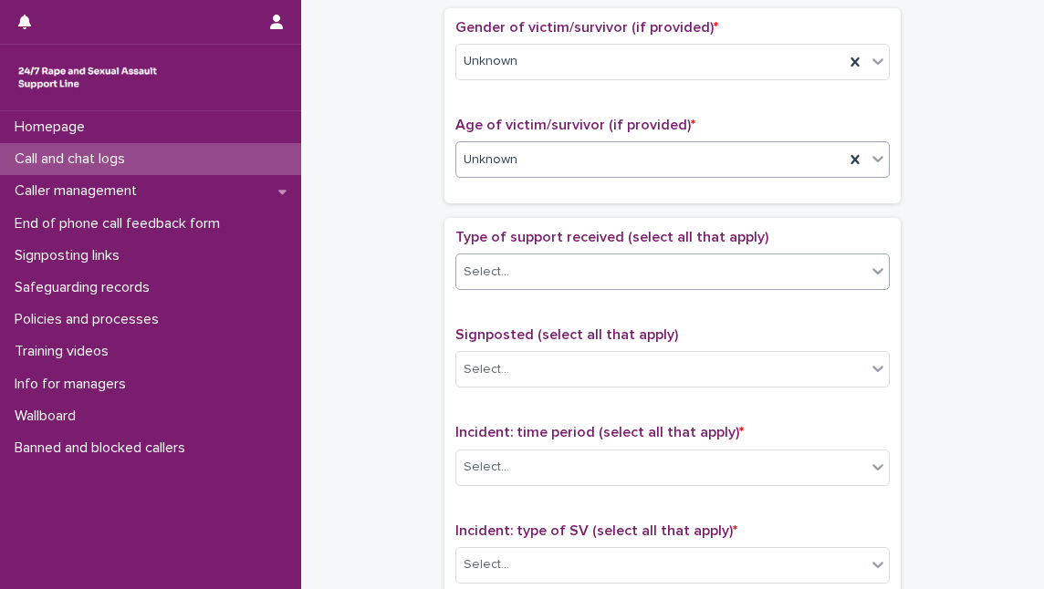
click at [569, 269] on div "Select..." at bounding box center [661, 272] width 410 height 30
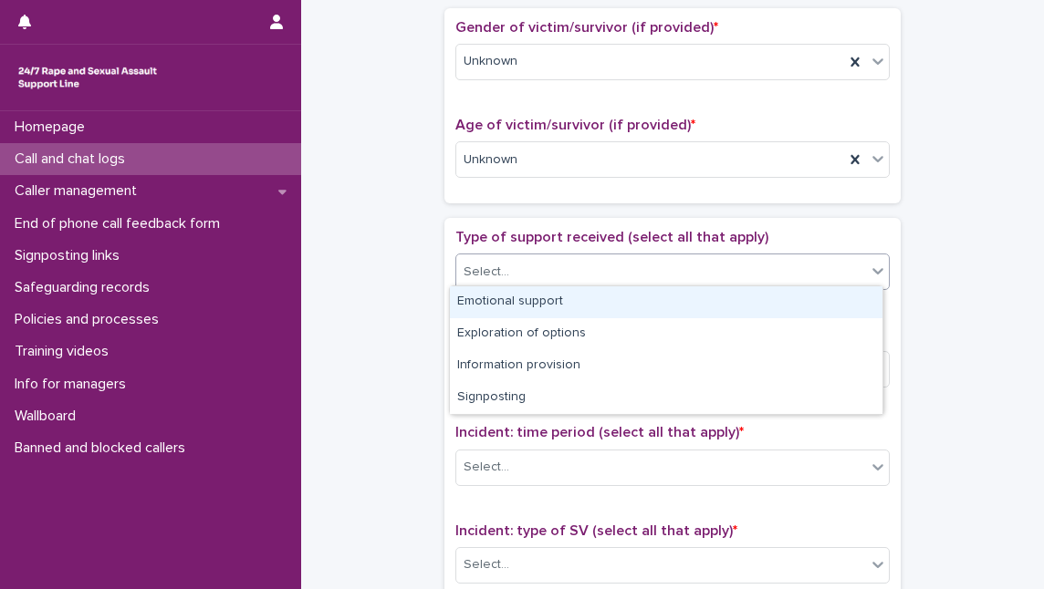
click at [561, 303] on div "Emotional support" at bounding box center [666, 303] width 433 height 32
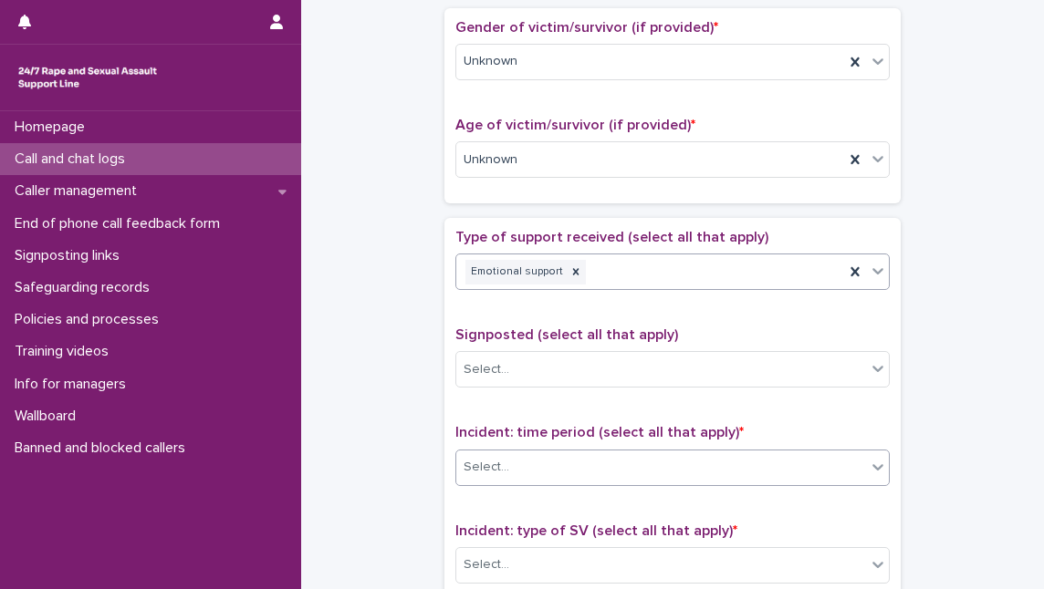
click at [567, 462] on div "Select..." at bounding box center [661, 468] width 410 height 30
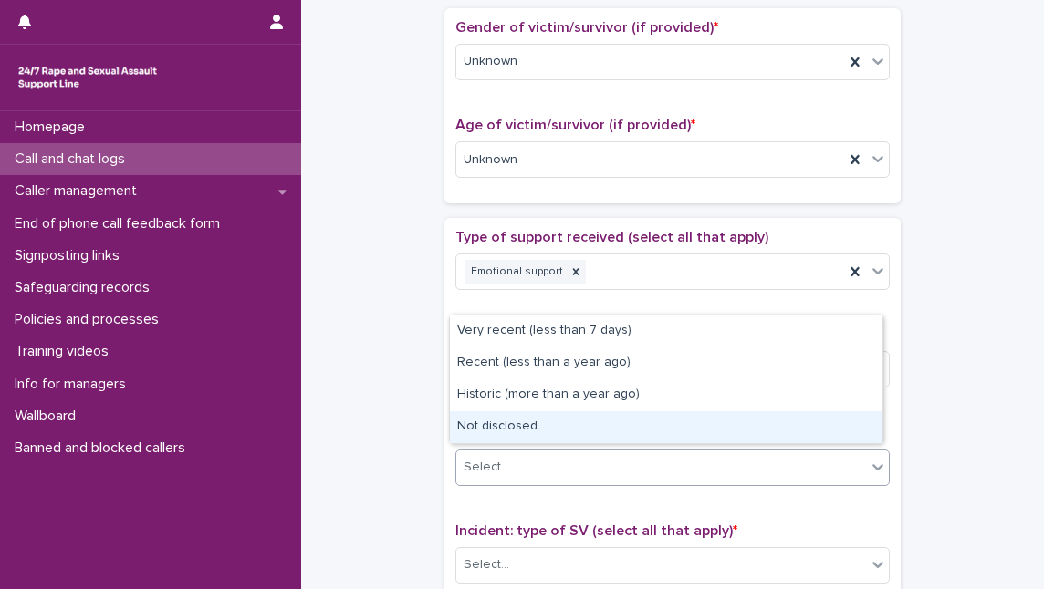
click at [571, 440] on div "Not disclosed" at bounding box center [666, 428] width 433 height 32
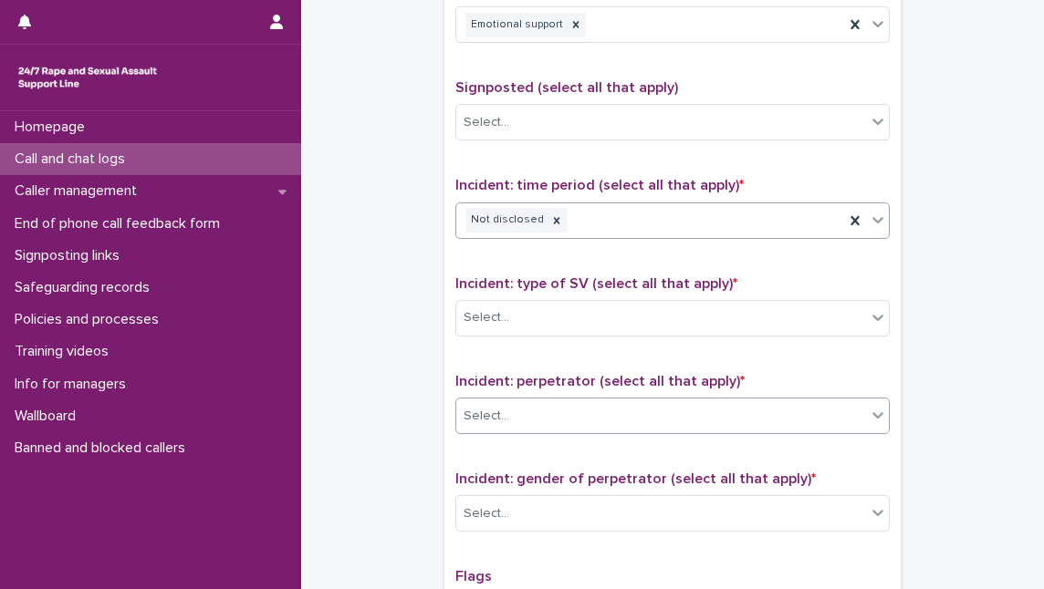
scroll to position [1161, 0]
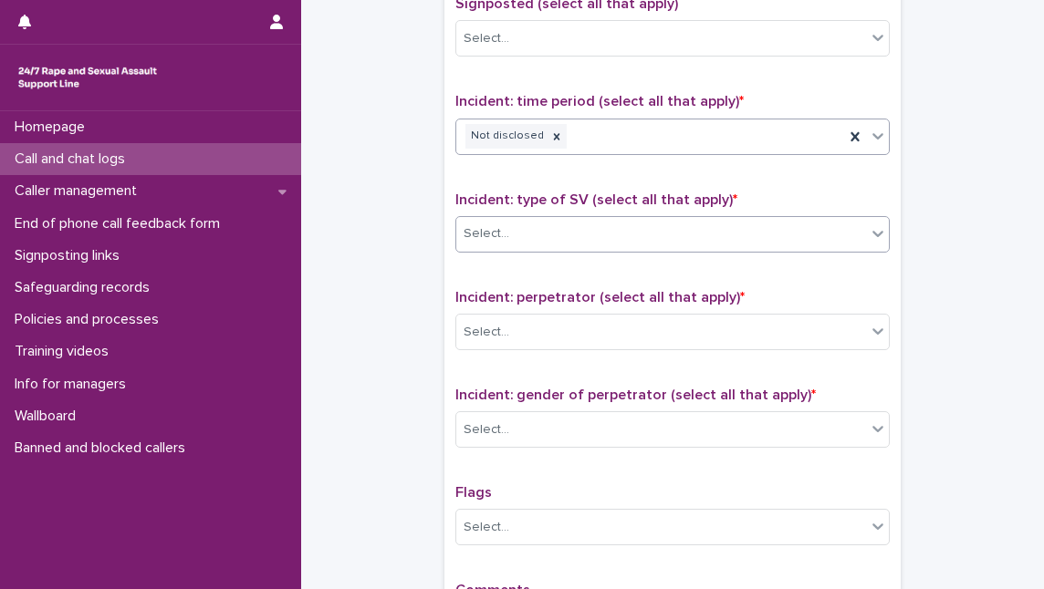
click at [610, 229] on div "Select..." at bounding box center [661, 234] width 410 height 30
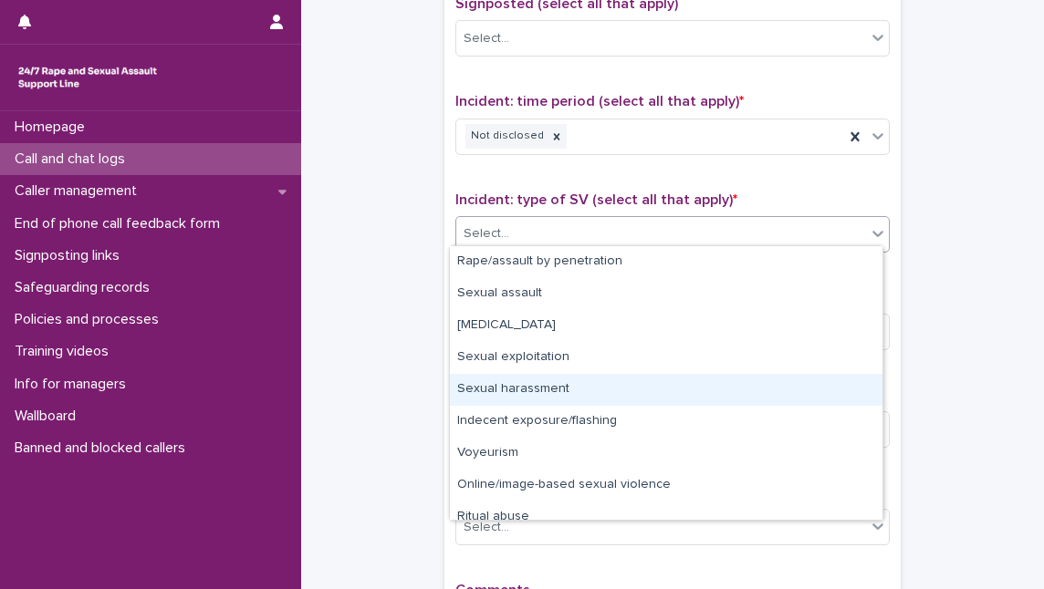
scroll to position [45, 0]
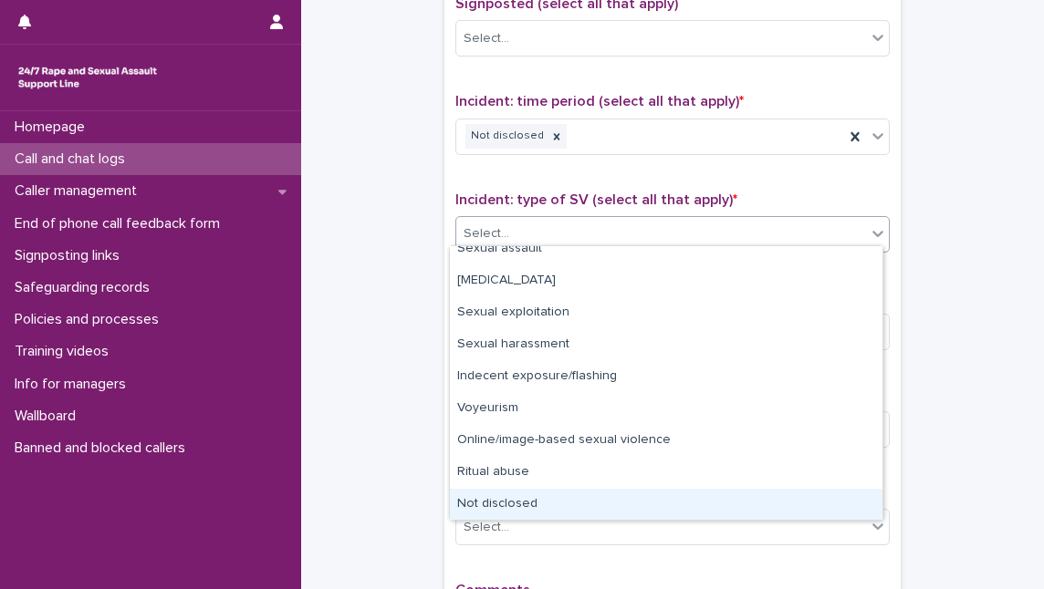
click at [590, 509] on div "Not disclosed" at bounding box center [666, 505] width 433 height 32
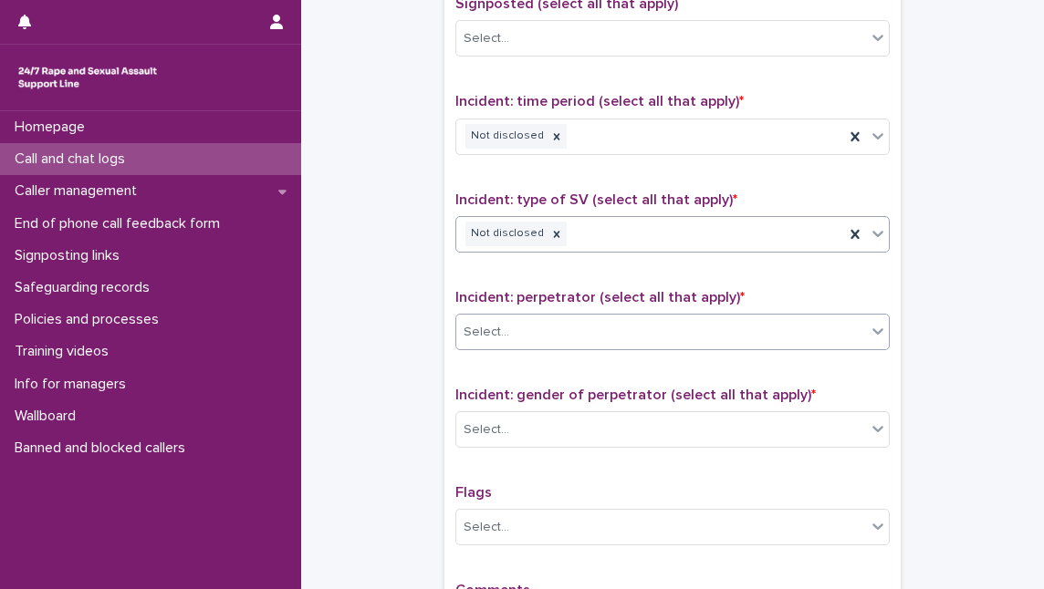
click at [608, 318] on div "Select..." at bounding box center [661, 333] width 410 height 30
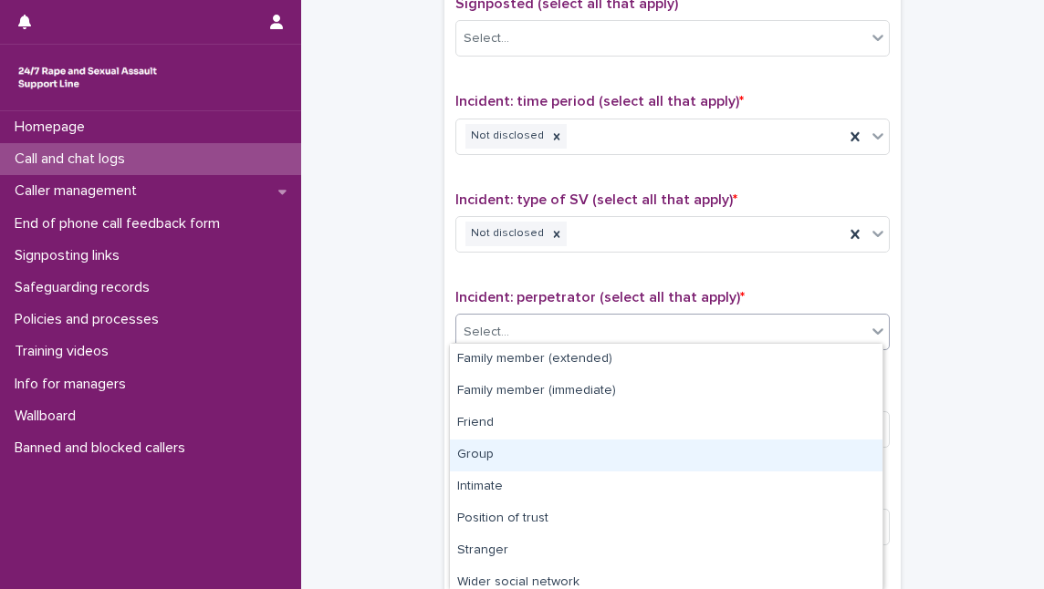
scroll to position [104, 0]
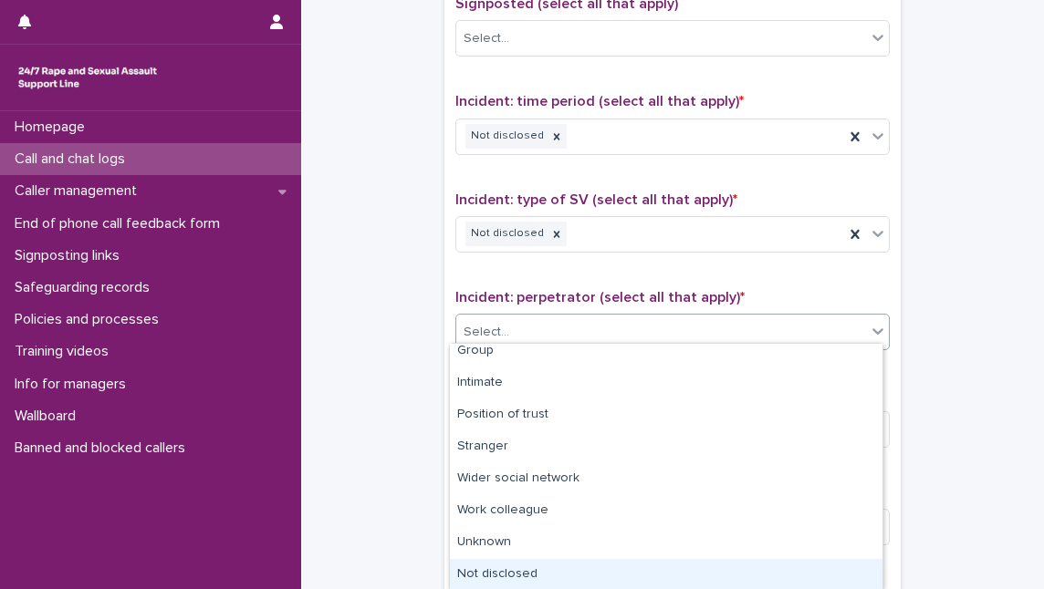
click at [596, 560] on div "Not disclosed" at bounding box center [666, 575] width 433 height 32
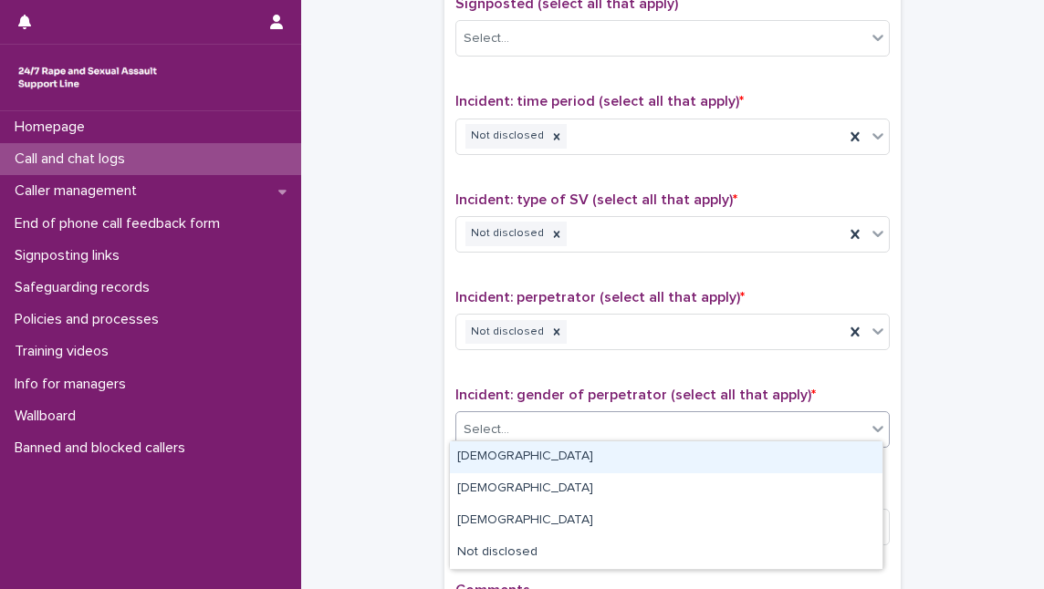
click at [616, 418] on div "Select..." at bounding box center [661, 430] width 410 height 30
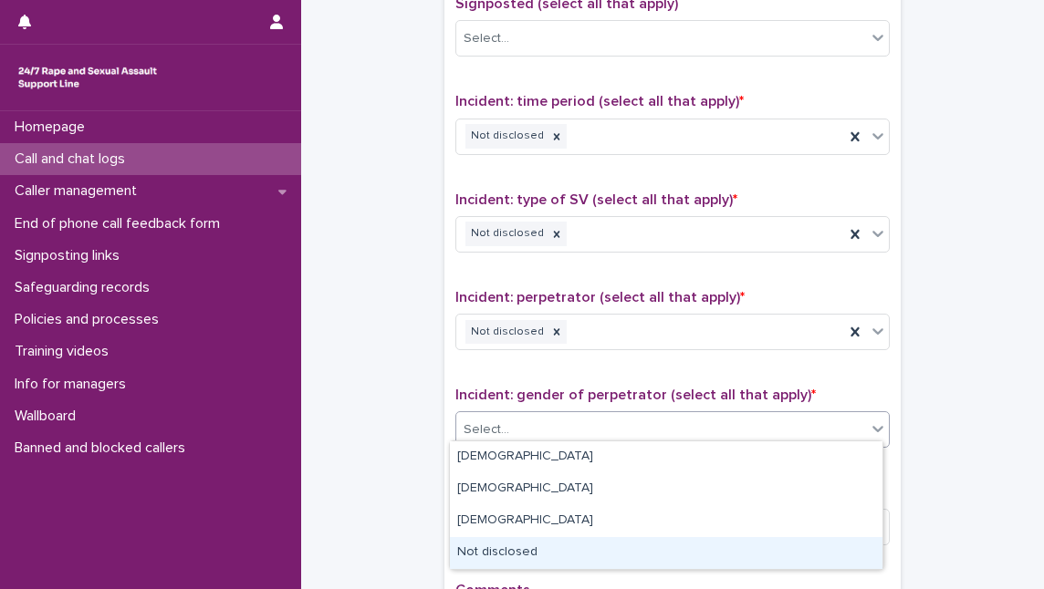
click at [591, 549] on div "Not disclosed" at bounding box center [666, 553] width 433 height 32
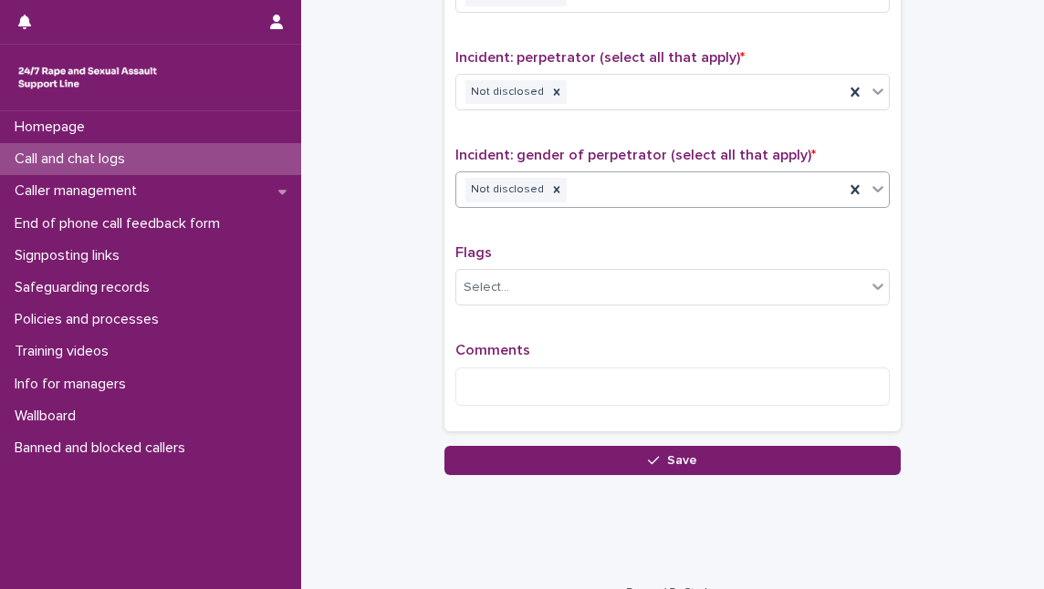
scroll to position [1410, 0]
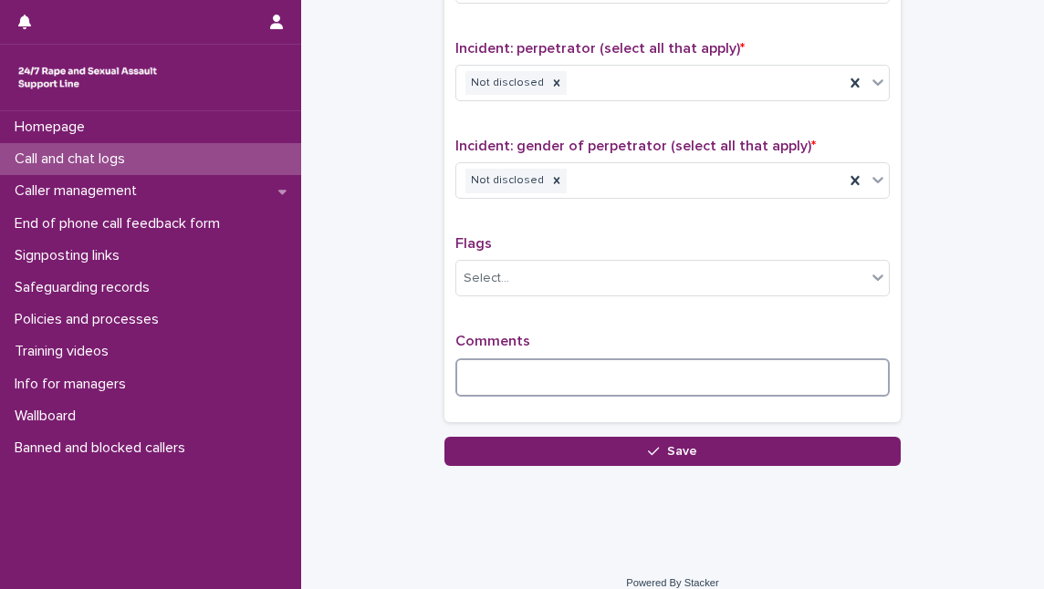
drag, startPoint x: 494, startPoint y: 362, endPoint x: 498, endPoint y: 372, distance: 11.0
click at [497, 368] on textarea at bounding box center [672, 378] width 434 height 38
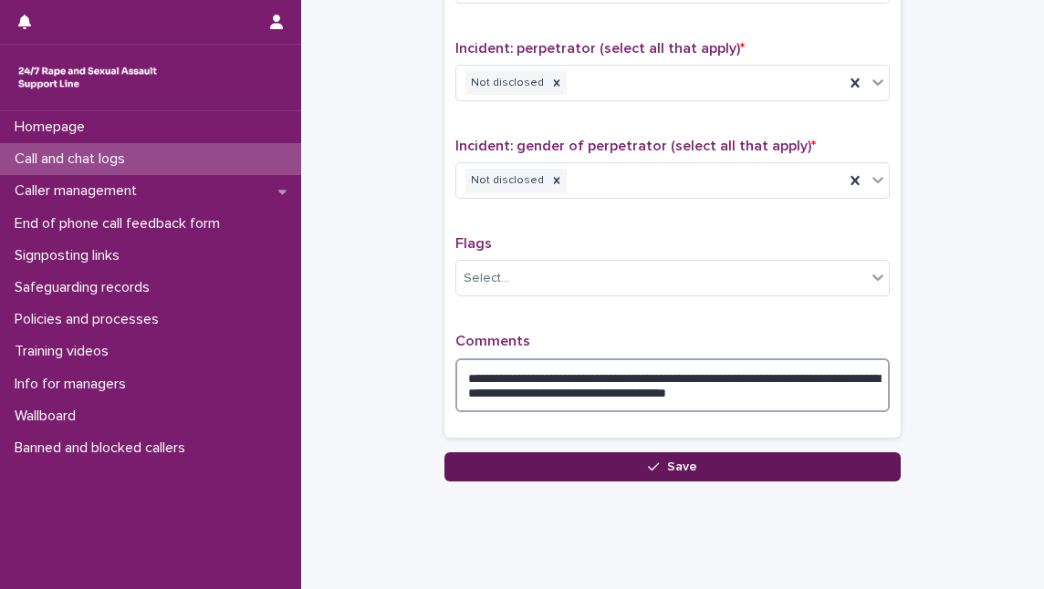
type textarea "**********"
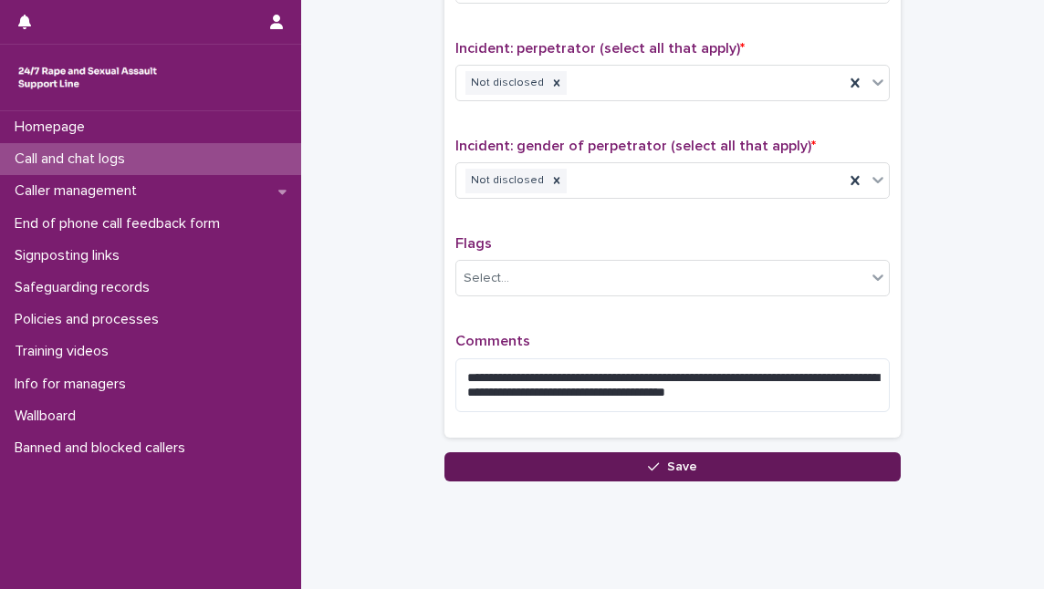
click at [518, 453] on button "Save" at bounding box center [672, 467] width 456 height 29
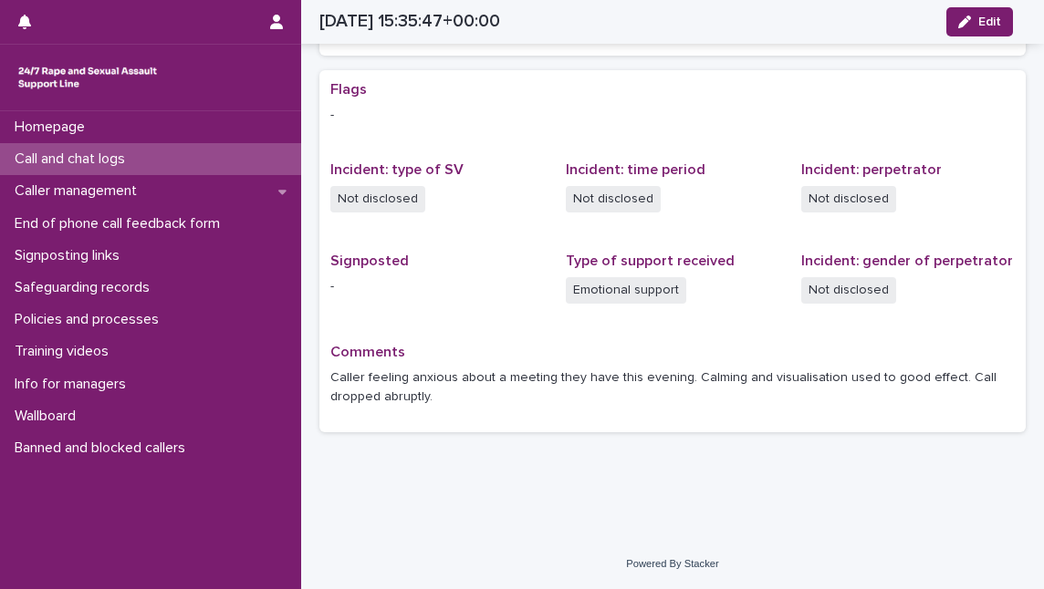
scroll to position [327, 0]
click at [177, 162] on div "Call and chat logs" at bounding box center [150, 159] width 301 height 32
